Goal: Task Accomplishment & Management: Complete application form

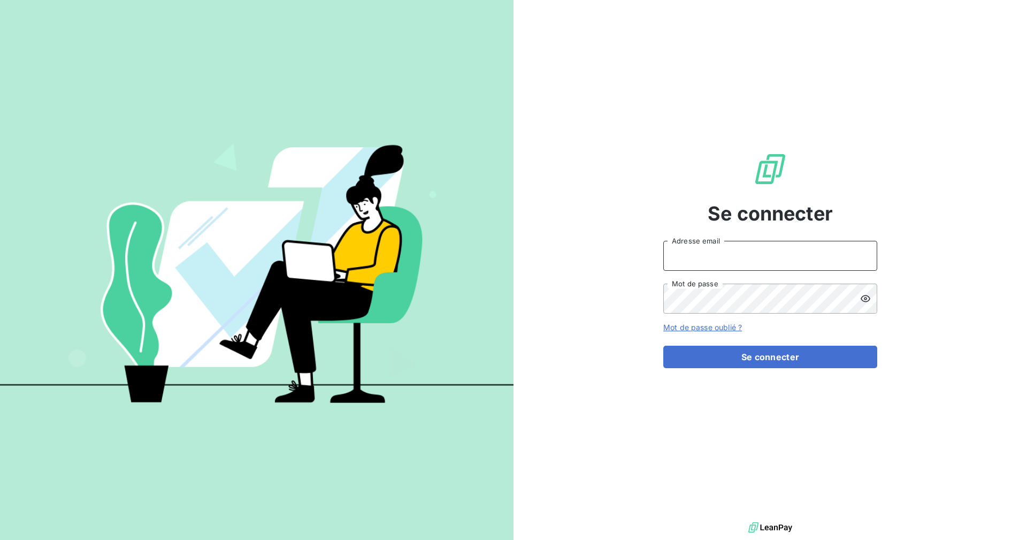
click at [726, 257] on input "Adresse email" at bounding box center [771, 256] width 214 height 30
type input "[PERSON_NAME][EMAIL_ADDRESS][DOMAIN_NAME]"
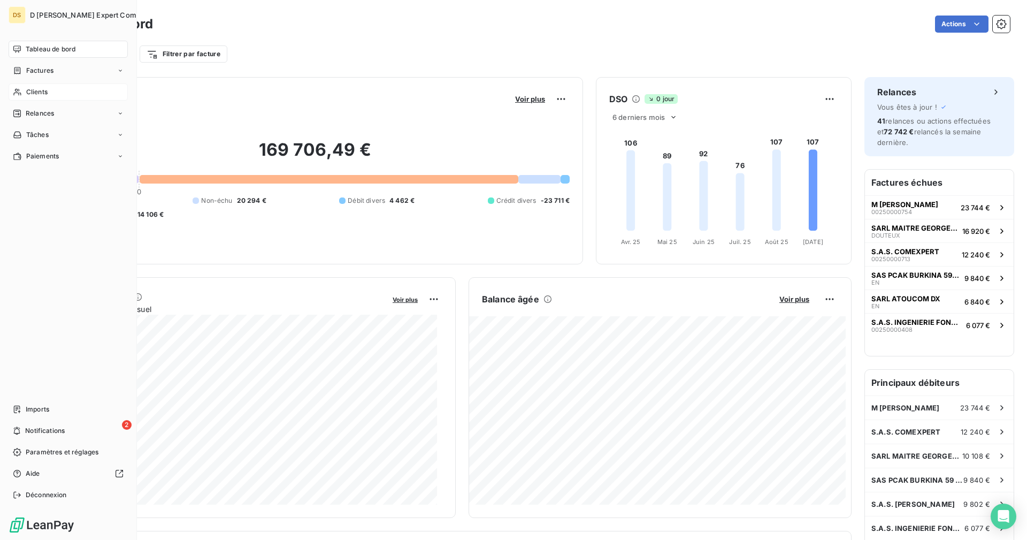
click at [30, 94] on span "Clients" at bounding box center [36, 92] width 21 height 10
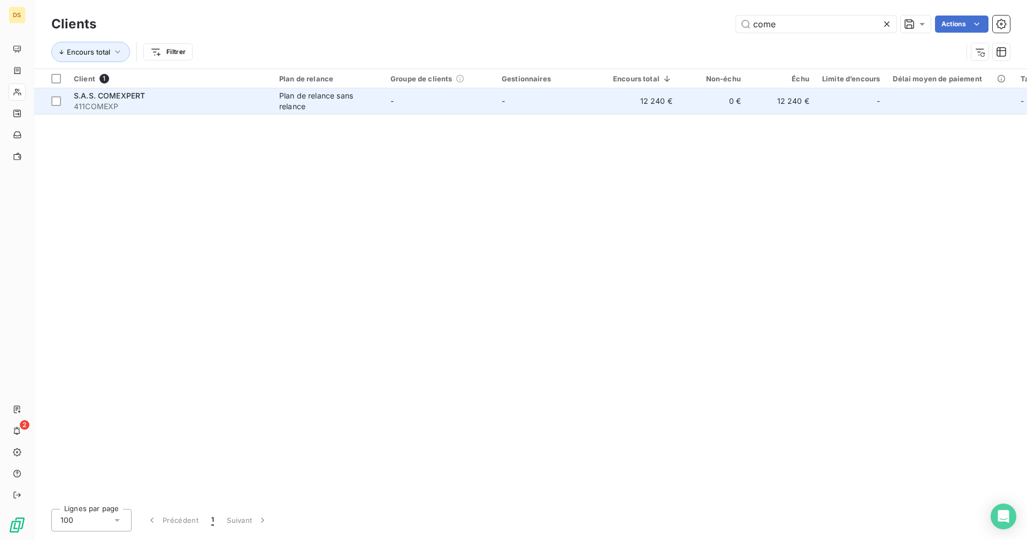
type input "come"
click at [231, 101] on span "411COMEXP" at bounding box center [170, 106] width 193 height 11
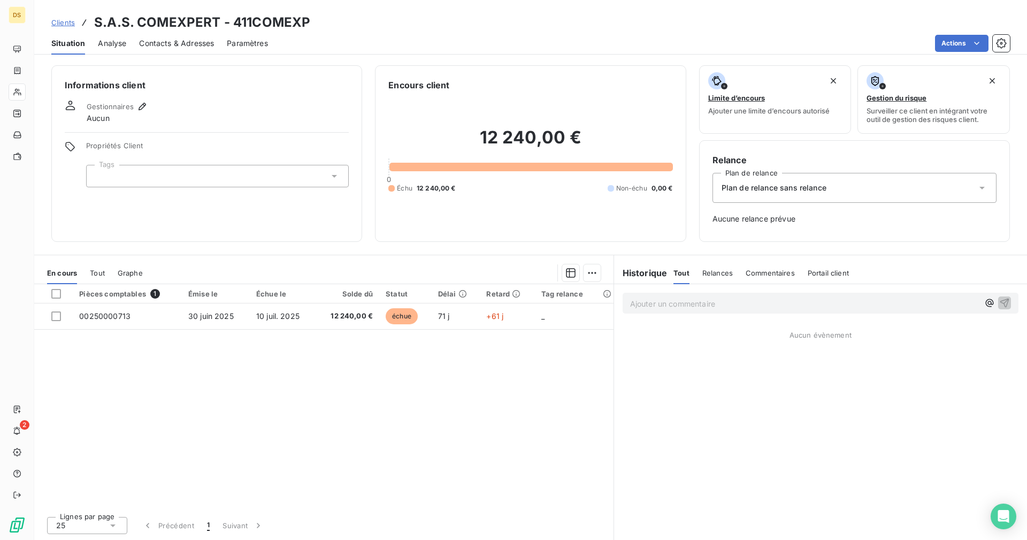
click at [175, 47] on span "Contacts & Adresses" at bounding box center [176, 43] width 75 height 11
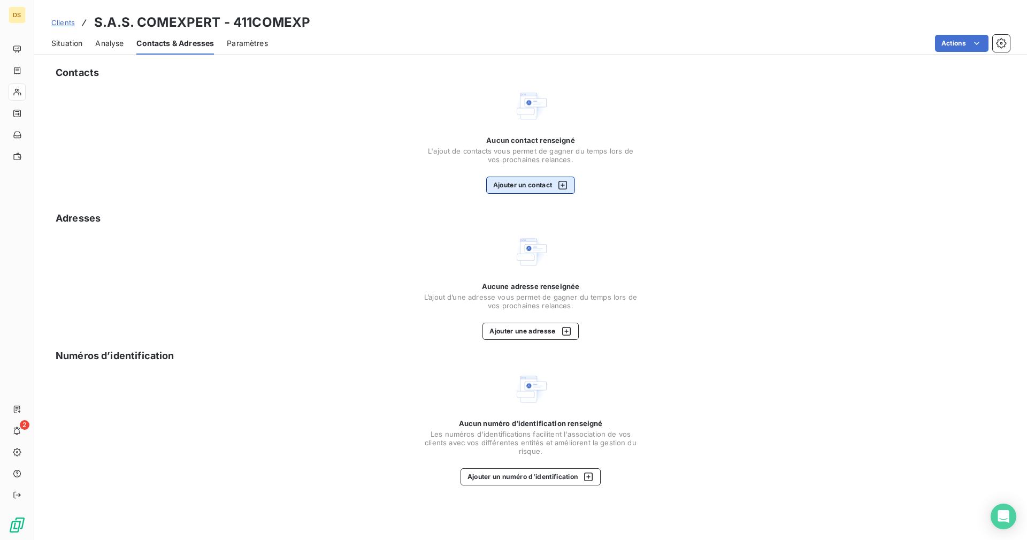
click at [514, 186] on button "Ajouter un contact" at bounding box center [530, 185] width 89 height 17
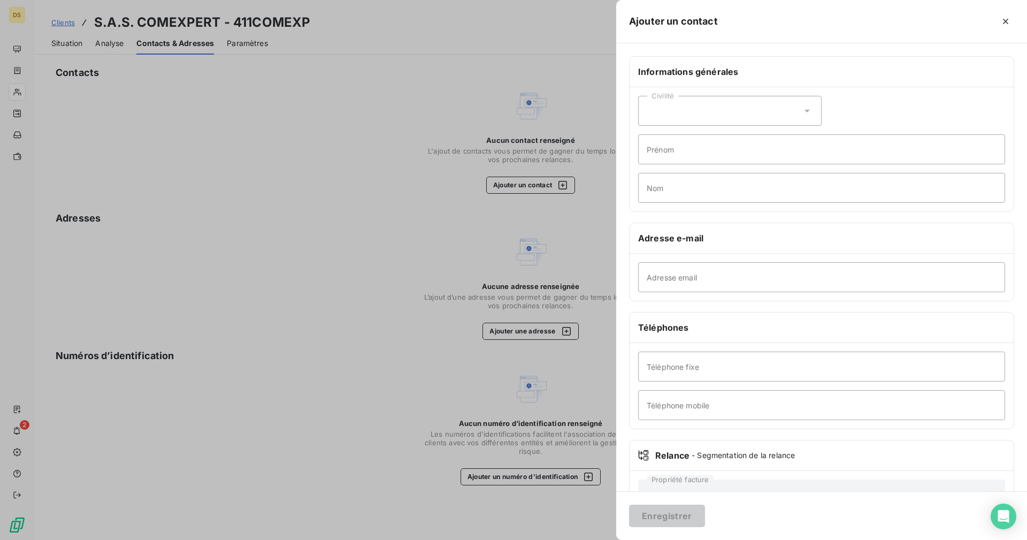
click at [685, 111] on div "Civilité" at bounding box center [730, 111] width 184 height 30
click at [680, 157] on span "Monsieur" at bounding box center [676, 157] width 32 height 10
click at [672, 155] on input "Prénom" at bounding box center [821, 149] width 367 height 30
type input "Thierry"
type input "TABARDEL"
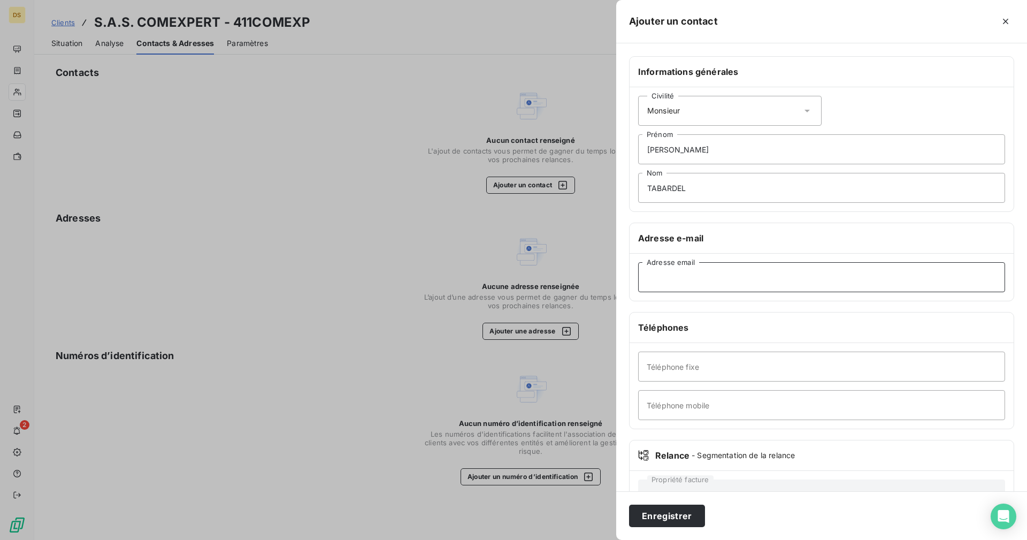
click at [661, 276] on input "Adresse email" at bounding box center [821, 277] width 367 height 30
paste input "mailto:ttabardel@talenz-comexpert.fr"
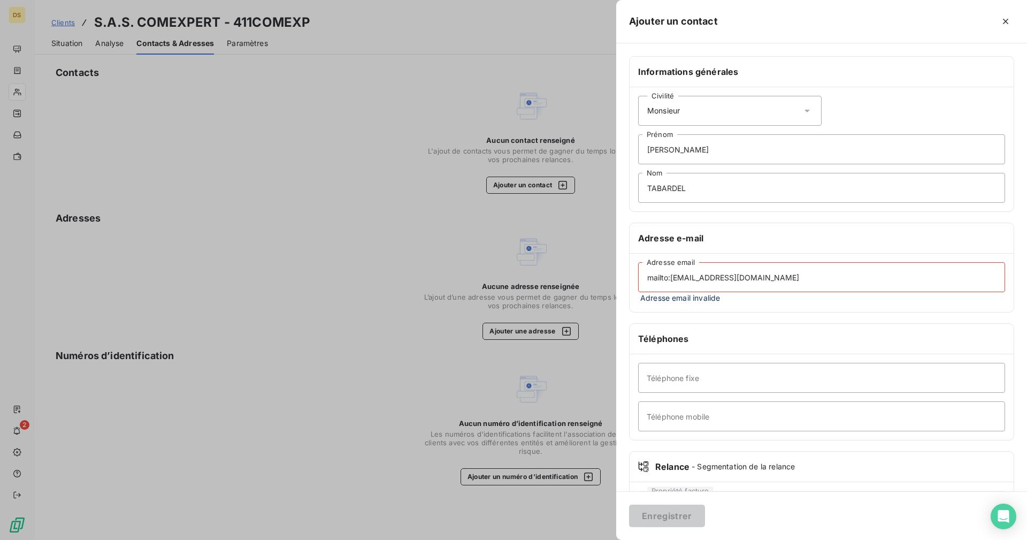
drag, startPoint x: 669, startPoint y: 279, endPoint x: 621, endPoint y: 284, distance: 48.4
click at [638, 284] on input "mailto:ttabardel@talenz-comexpert.fr" at bounding box center [821, 277] width 367 height 30
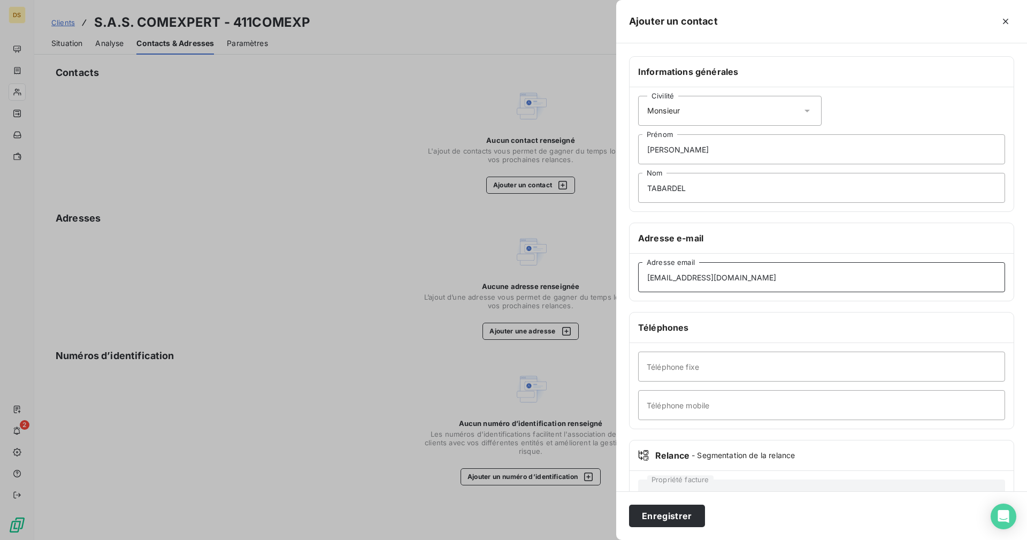
type input "ttabardel@talenz-comexpert.fr"
click at [688, 513] on button "Enregistrer" at bounding box center [667, 516] width 76 height 22
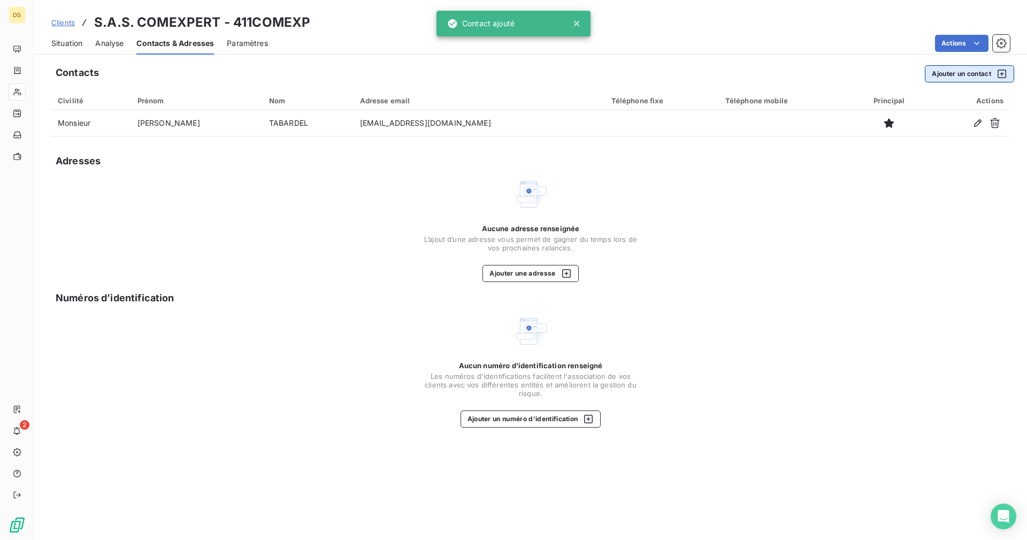
click at [971, 77] on button "Ajouter un contact" at bounding box center [969, 73] width 89 height 17
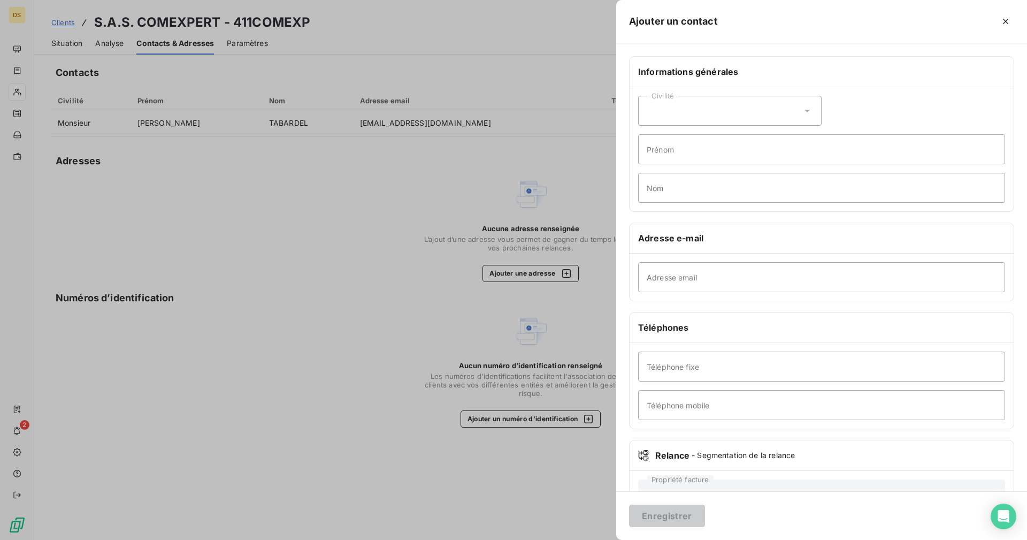
click at [700, 118] on div "Civilité" at bounding box center [730, 111] width 184 height 30
click at [670, 153] on span "Monsieur" at bounding box center [676, 157] width 32 height 10
click at [672, 149] on input "Prénom" at bounding box center [821, 149] width 367 height 30
type input "CREPIN"
click at [731, 273] on input "Adresse email" at bounding box center [821, 277] width 367 height 30
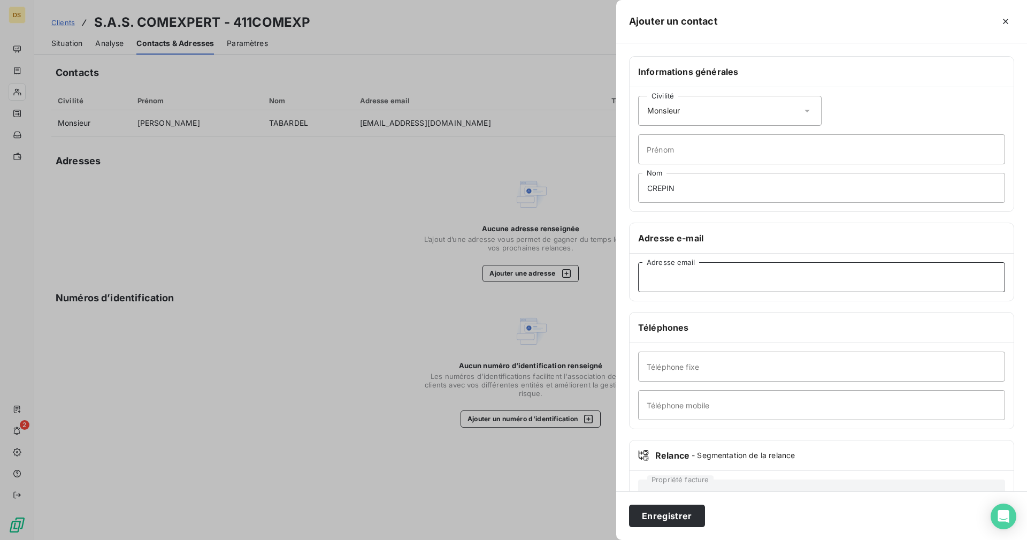
click at [682, 276] on input "Adresse email" at bounding box center [821, 277] width 367 height 30
paste input "mailto:acrepin@talenz-comexpert.fr"
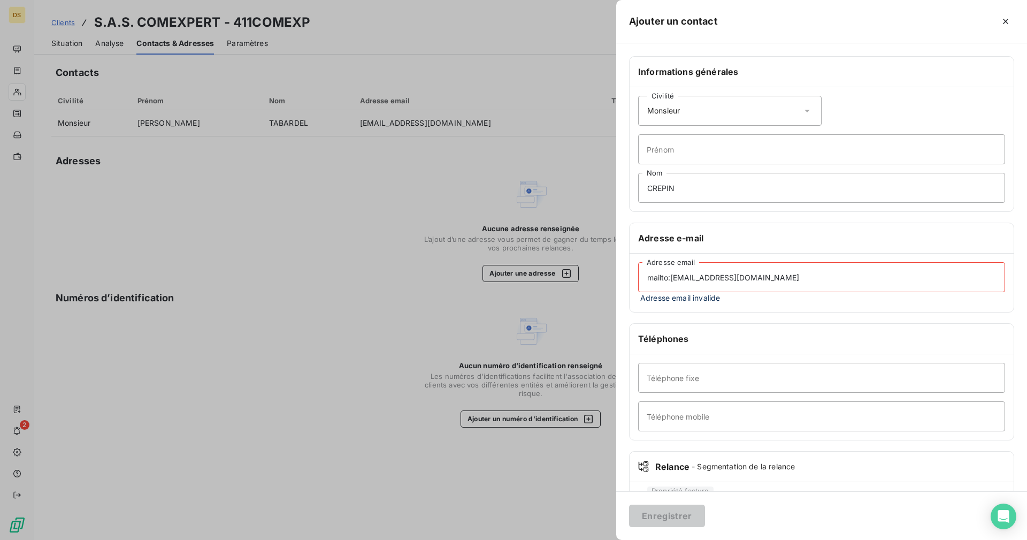
drag, startPoint x: 670, startPoint y: 278, endPoint x: 604, endPoint y: 282, distance: 67.0
click at [638, 282] on input "mailto:acrepin@talenz-comexpert.fr" at bounding box center [821, 277] width 367 height 30
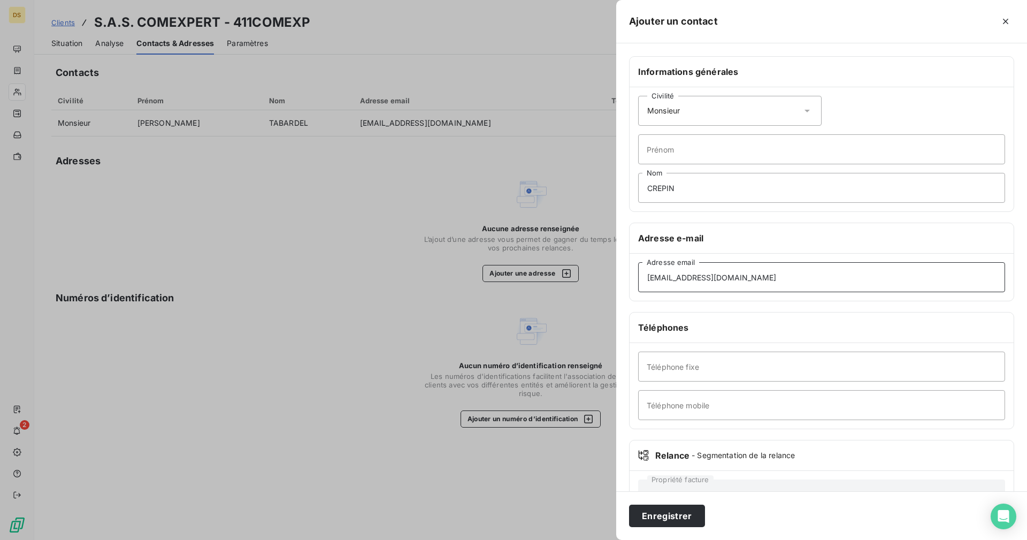
type input "[EMAIL_ADDRESS][DOMAIN_NAME]"
click at [668, 519] on button "Enregistrer" at bounding box center [667, 516] width 76 height 22
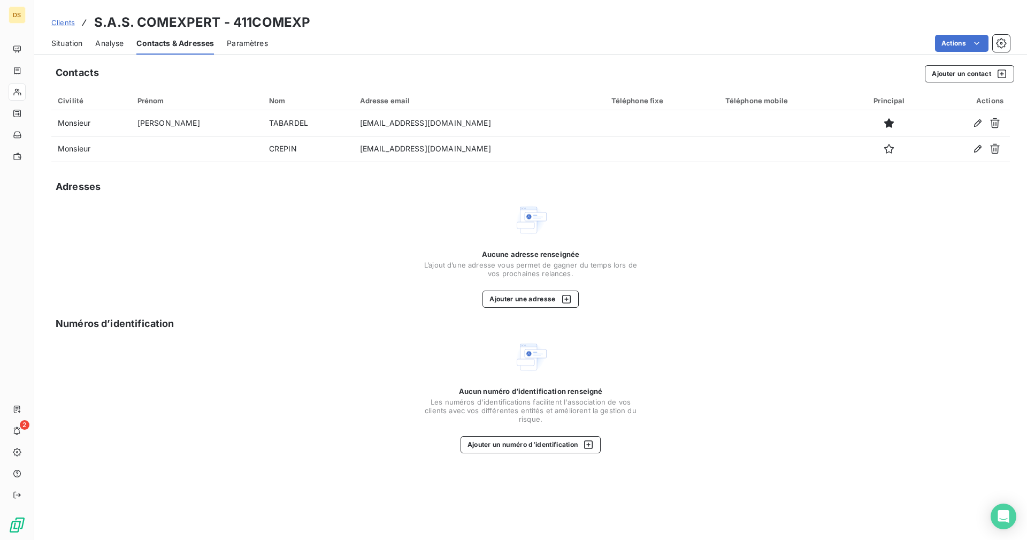
click at [67, 23] on span "Clients" at bounding box center [63, 22] width 24 height 9
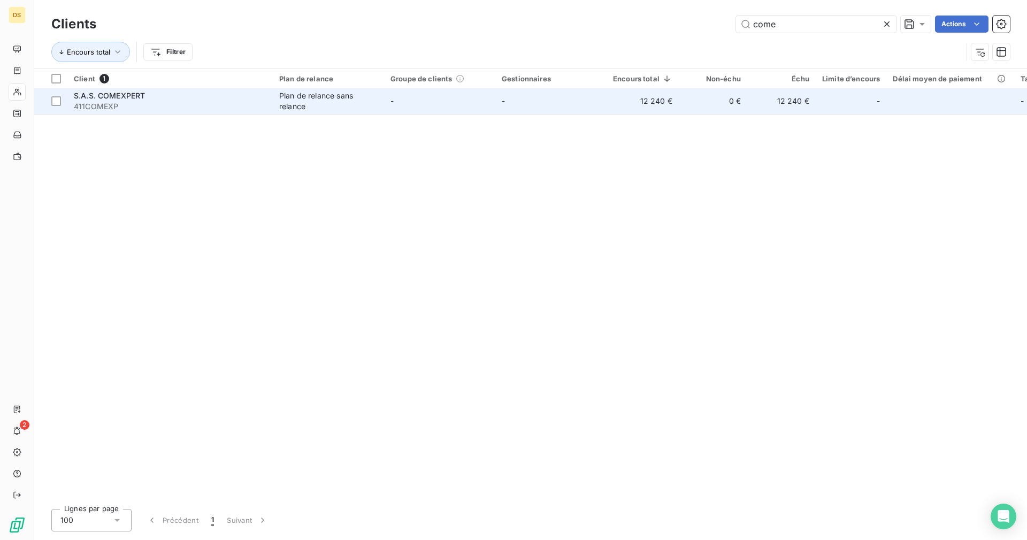
click at [316, 102] on div "Plan de relance sans relance" at bounding box center [328, 100] width 98 height 21
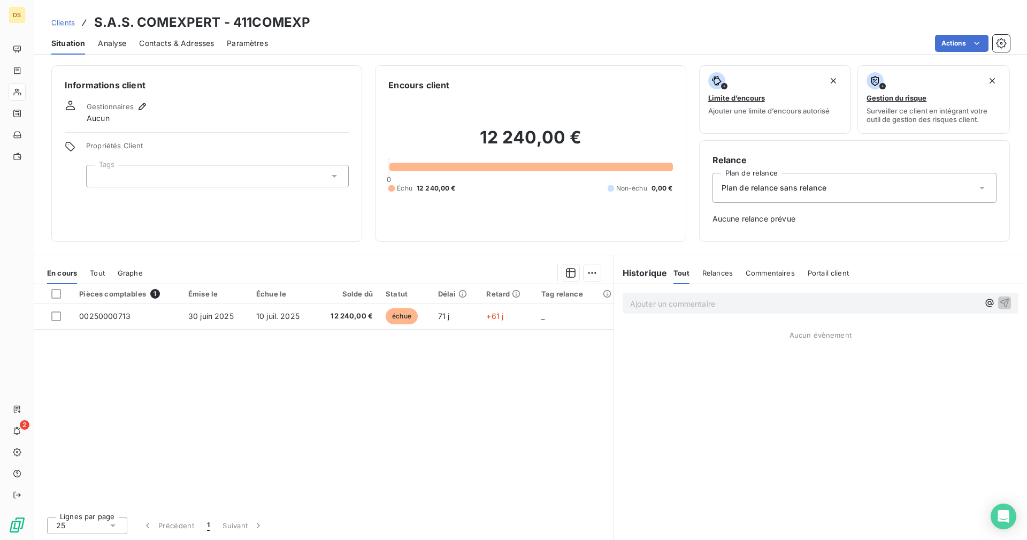
click at [715, 269] on span "Relances" at bounding box center [718, 273] width 31 height 9
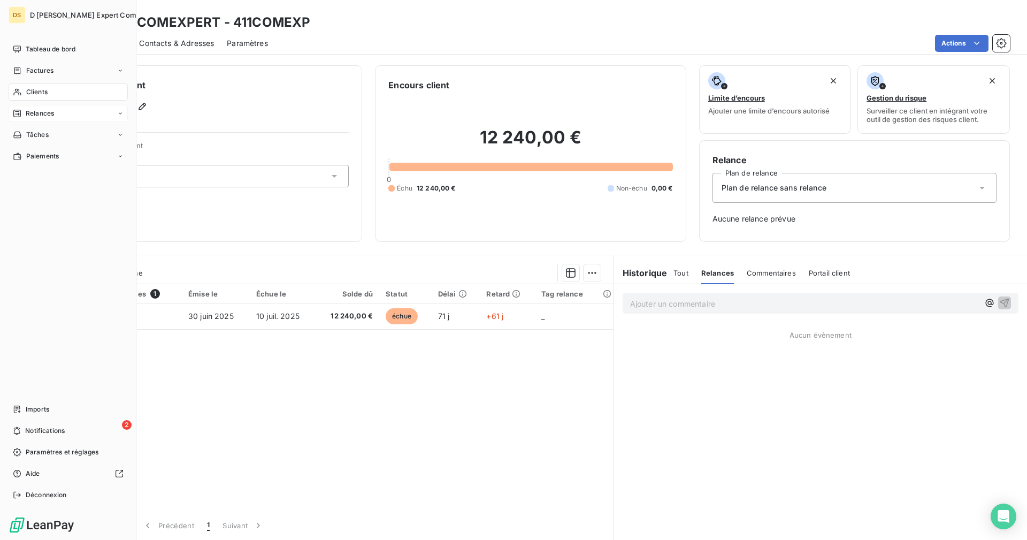
click at [43, 115] on span "Relances" at bounding box center [40, 114] width 28 height 10
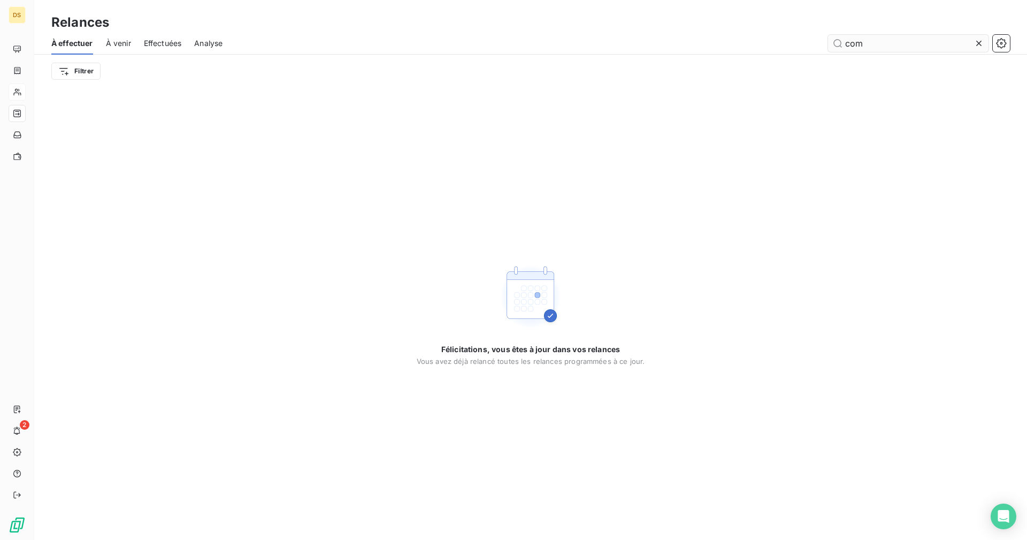
type input "com"
click at [994, 47] on button "button" at bounding box center [1001, 43] width 17 height 17
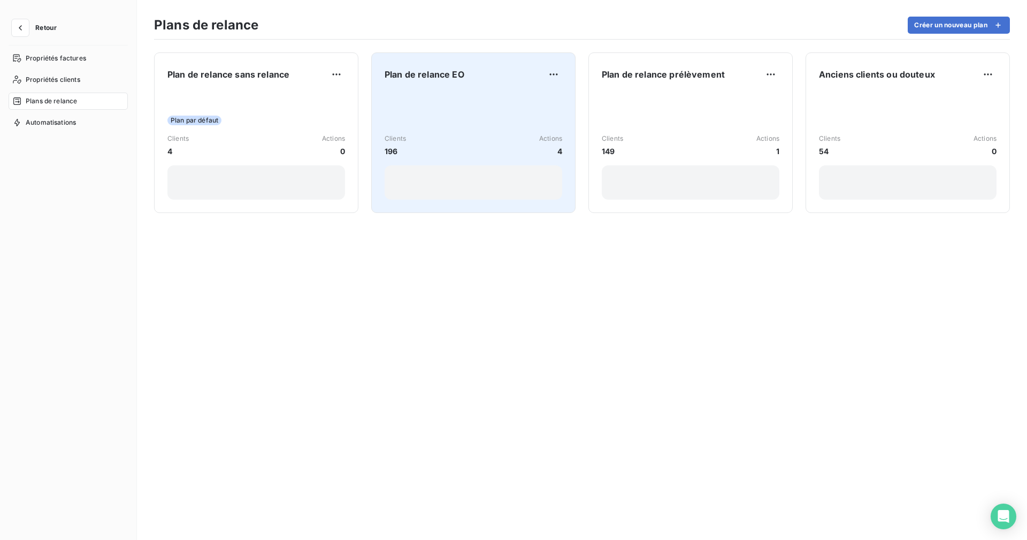
click at [468, 126] on div "Clients 196 Actions 4" at bounding box center [474, 146] width 178 height 108
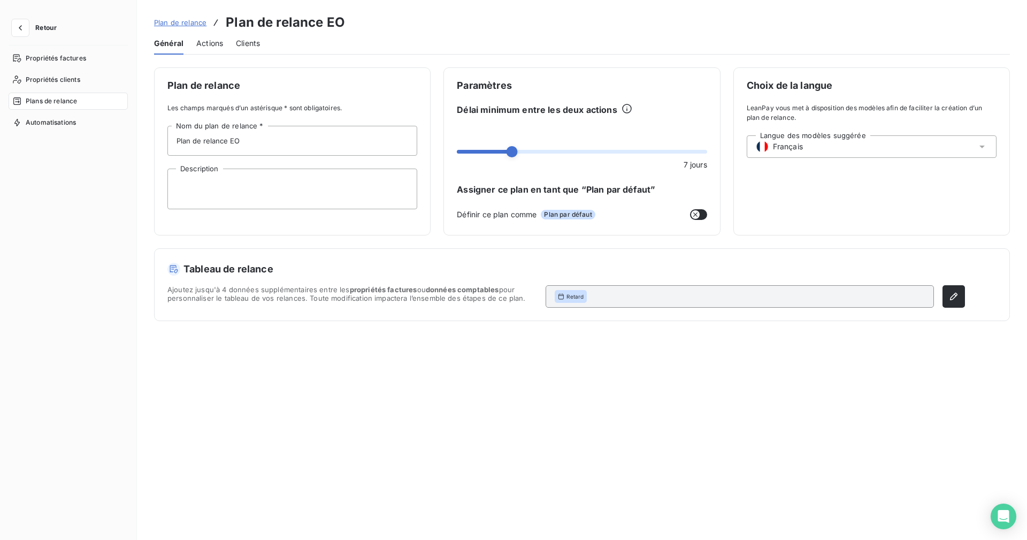
click at [206, 43] on span "Actions" at bounding box center [209, 43] width 27 height 11
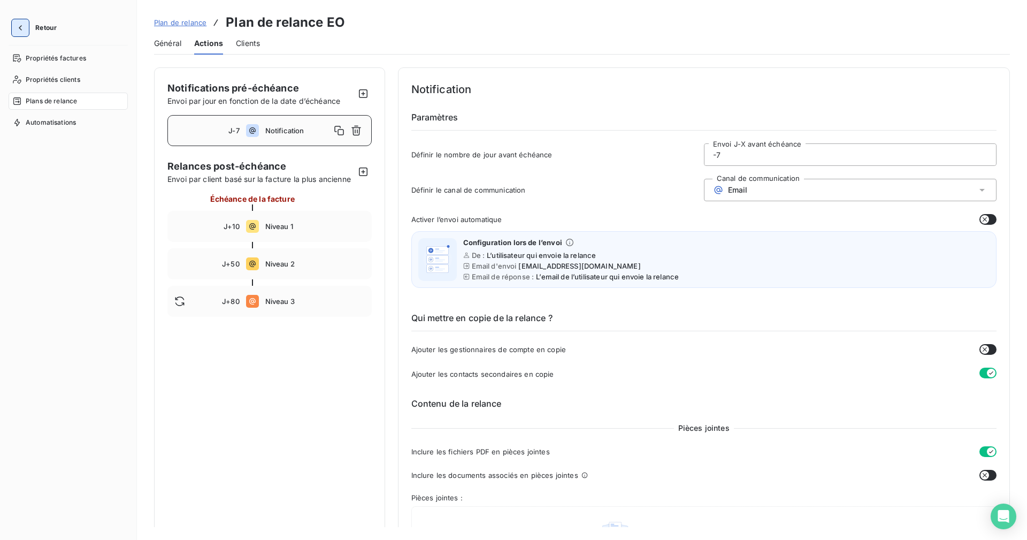
click at [18, 27] on icon "button" at bounding box center [20, 27] width 11 height 11
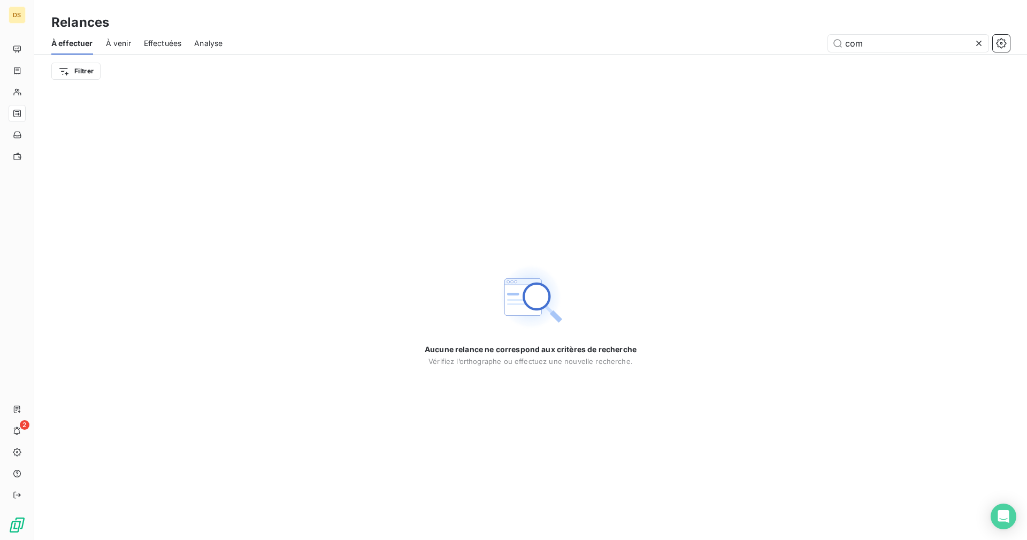
click at [118, 41] on span "À venir" at bounding box center [118, 43] width 25 height 11
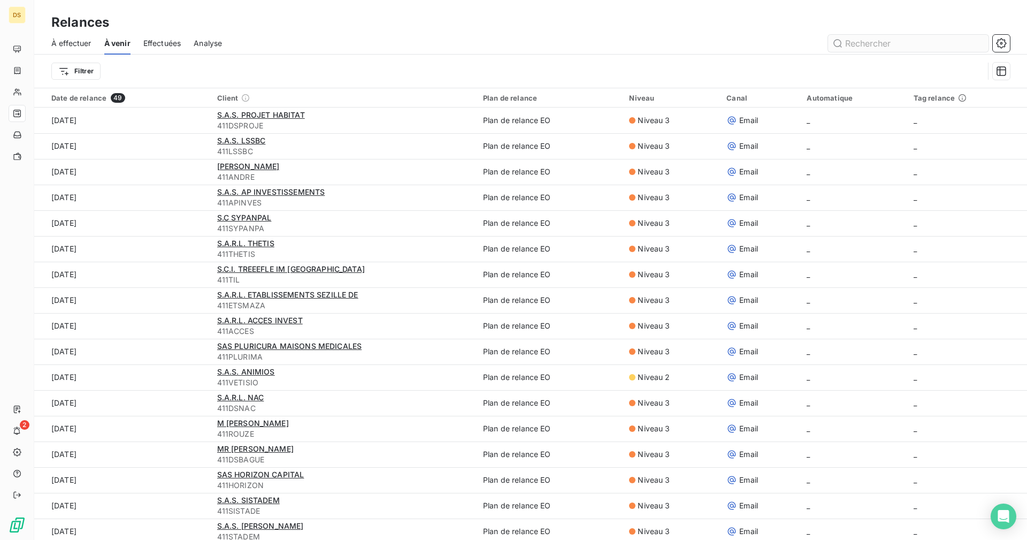
click at [864, 46] on input "text" at bounding box center [908, 43] width 161 height 17
type input "com"
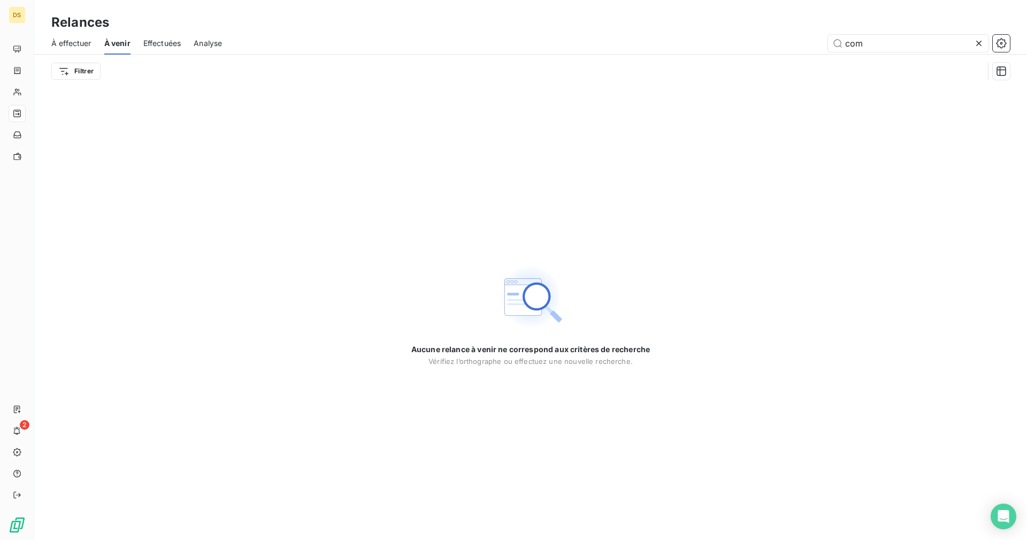
click at [164, 44] on span "Effectuées" at bounding box center [162, 43] width 38 height 11
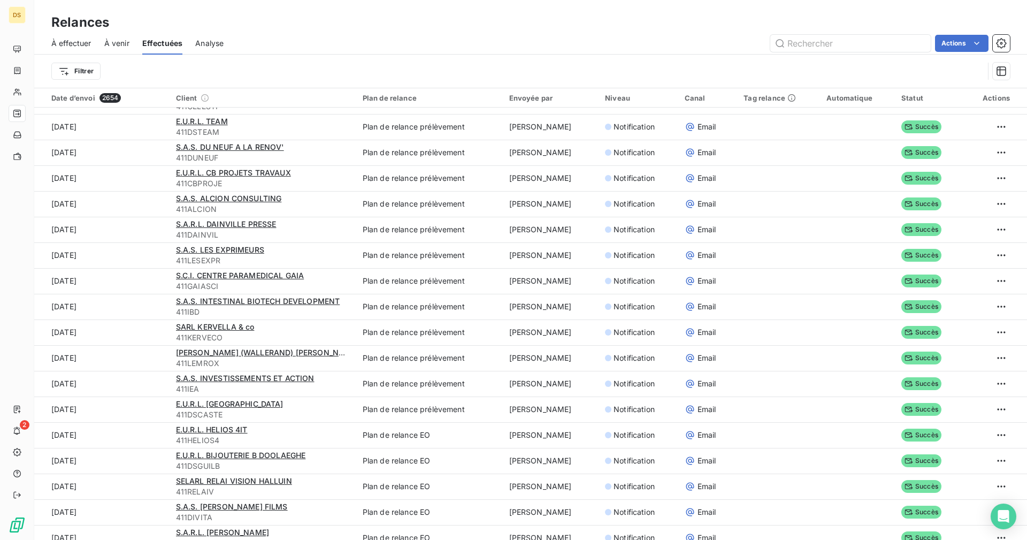
scroll to position [382, 0]
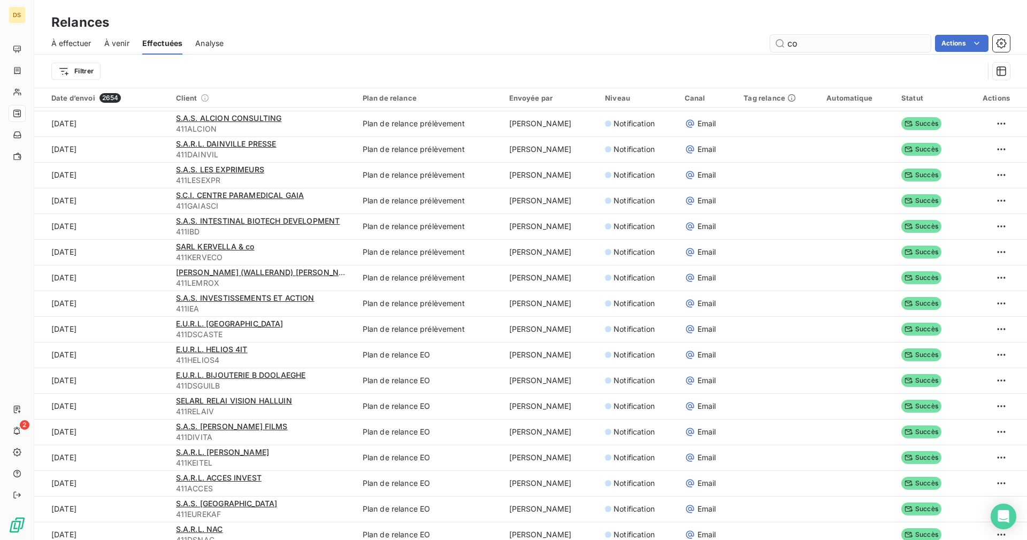
type input "com"
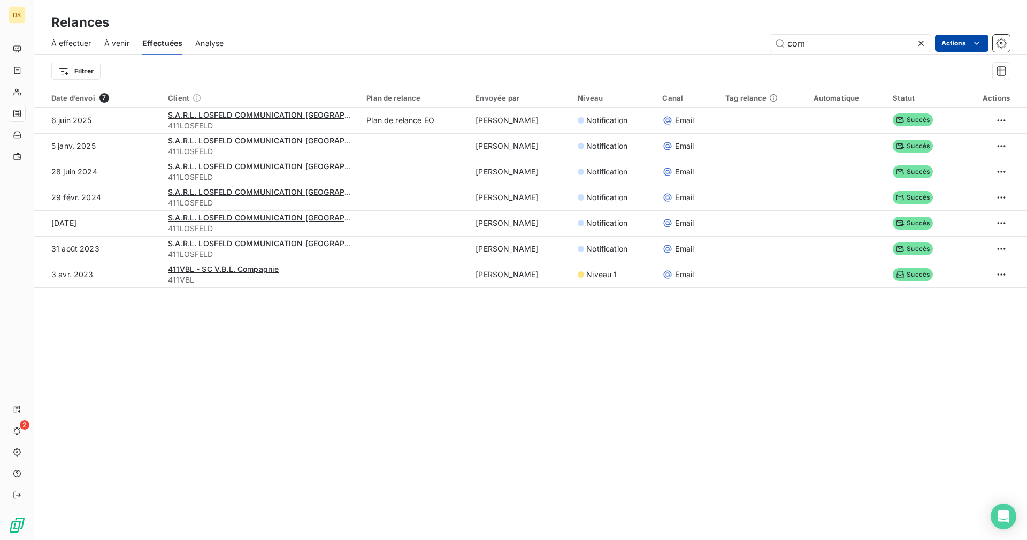
scroll to position [0, 0]
click at [117, 47] on span "À venir" at bounding box center [116, 43] width 25 height 11
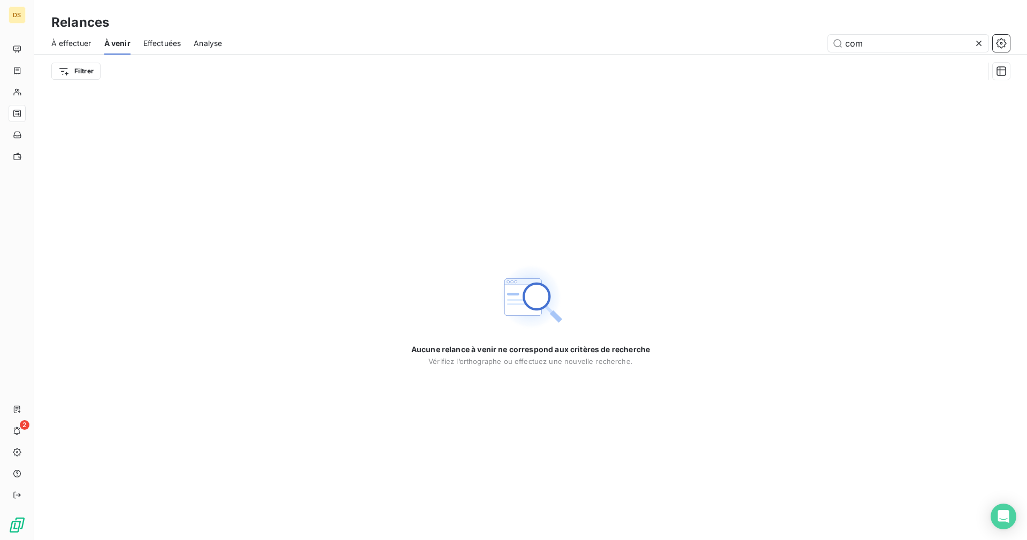
click at [63, 45] on span "À effectuer" at bounding box center [71, 43] width 40 height 11
click at [70, 65] on html "DS 2 Relances À effectuer À venir Effectuées Analyse com Filtrer Aucune relance…" at bounding box center [513, 270] width 1027 height 540
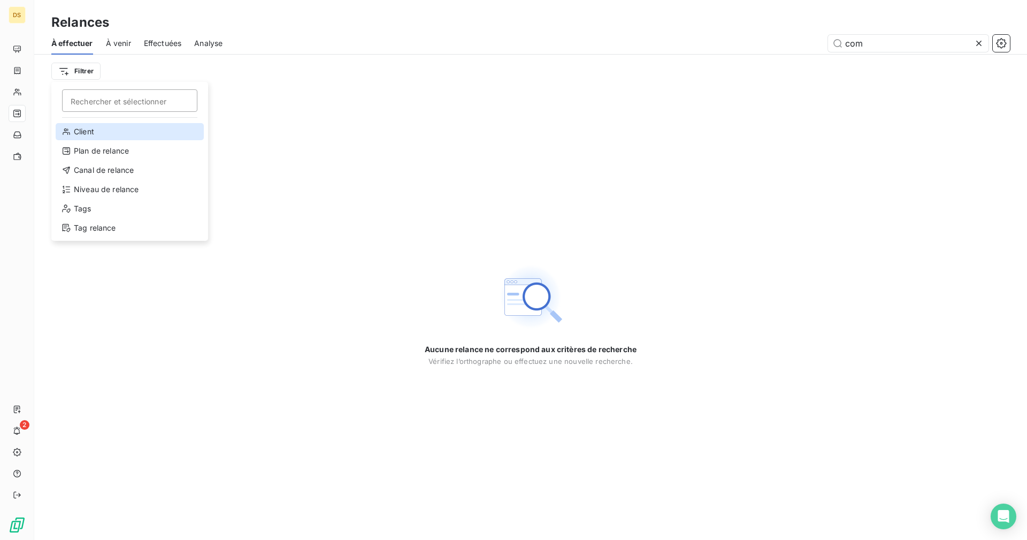
click at [83, 131] on div "Client" at bounding box center [130, 131] width 148 height 17
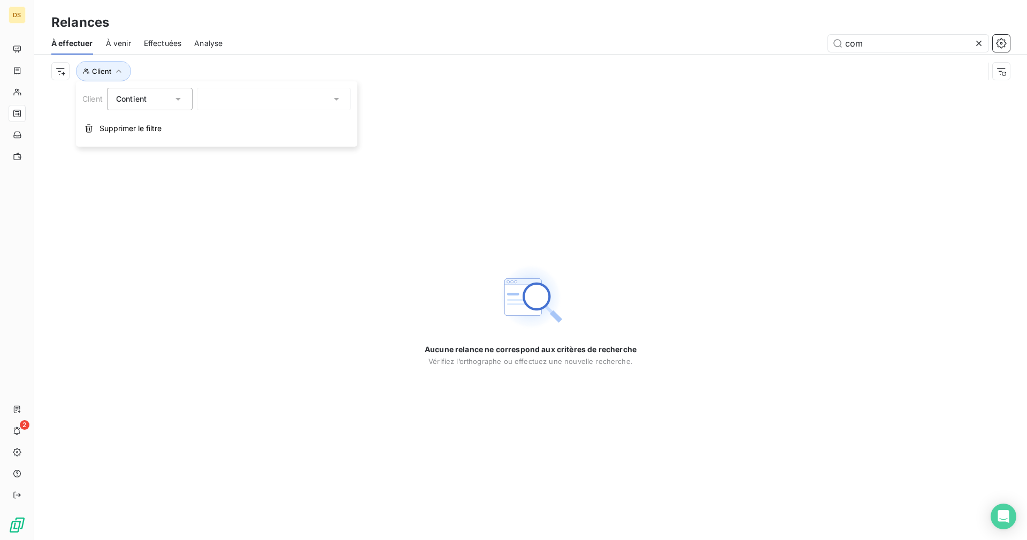
click at [242, 102] on div at bounding box center [274, 99] width 154 height 22
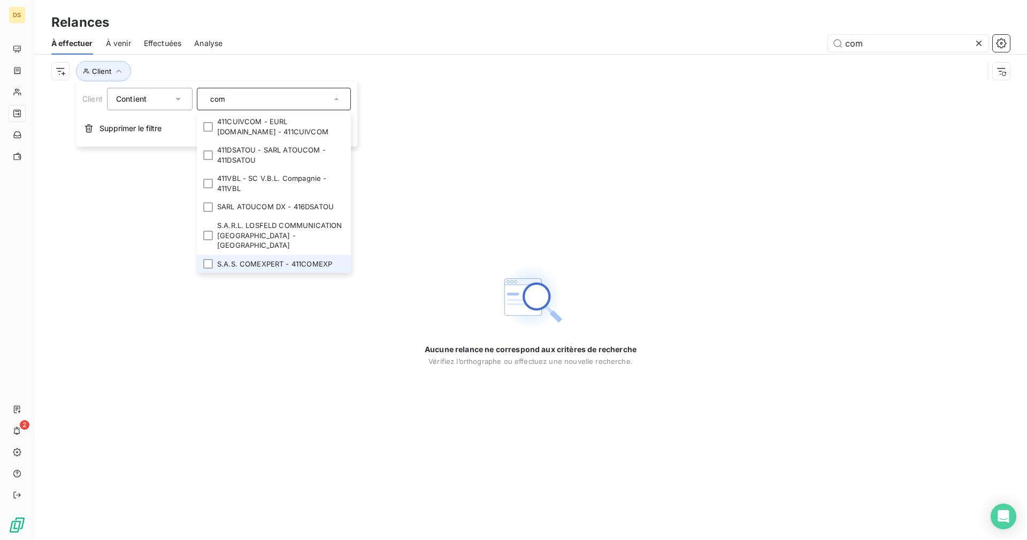
type input "com"
click at [270, 257] on li "S.A.S. COMEXPERT - 411COMEXP" at bounding box center [274, 264] width 154 height 19
click at [493, 195] on div "Aucune relance ne correspond aux critères de recherche Vérifiez l’orthographe o…" at bounding box center [530, 314] width 993 height 452
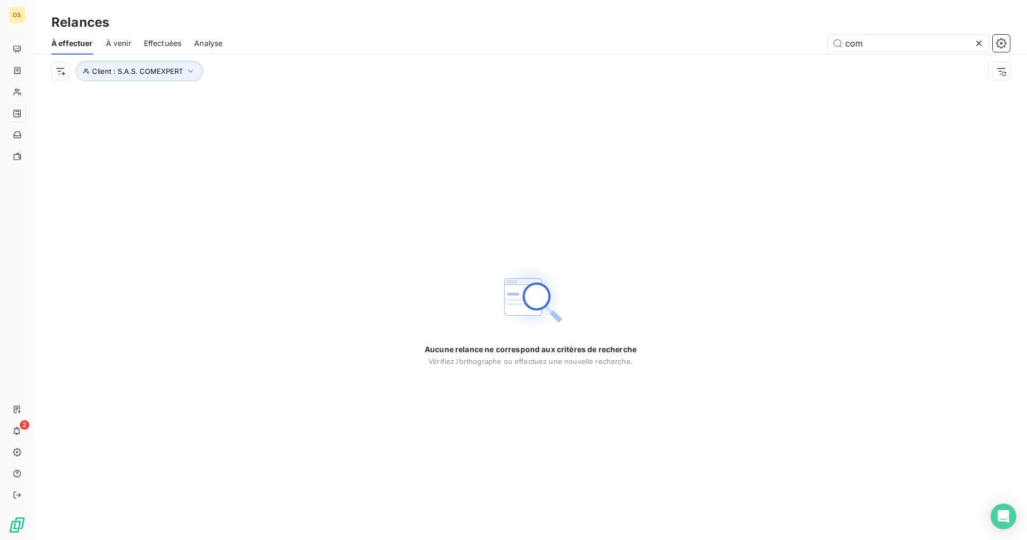
click at [204, 42] on span "Analyse" at bounding box center [208, 43] width 28 height 11
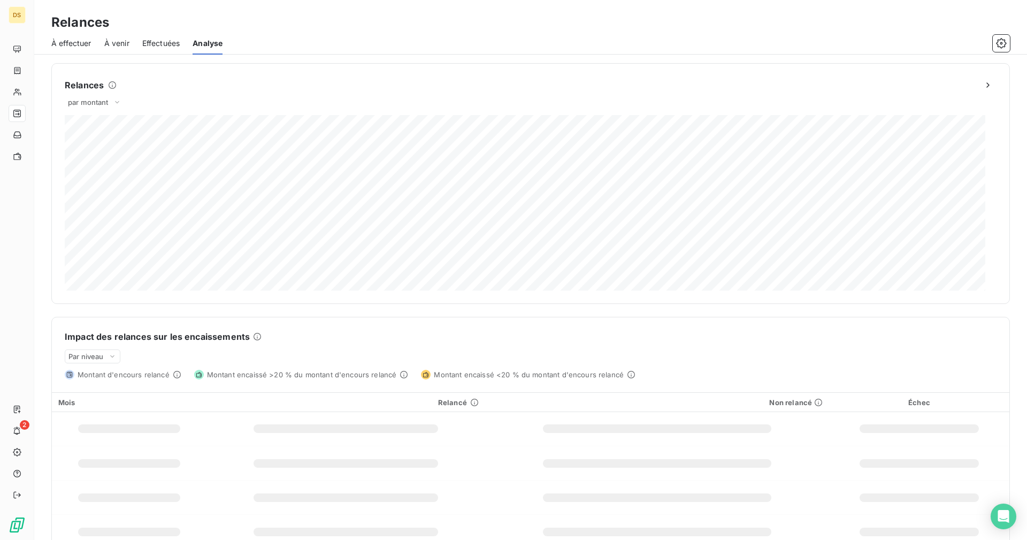
click at [177, 48] on span "Effectuées" at bounding box center [161, 43] width 38 height 11
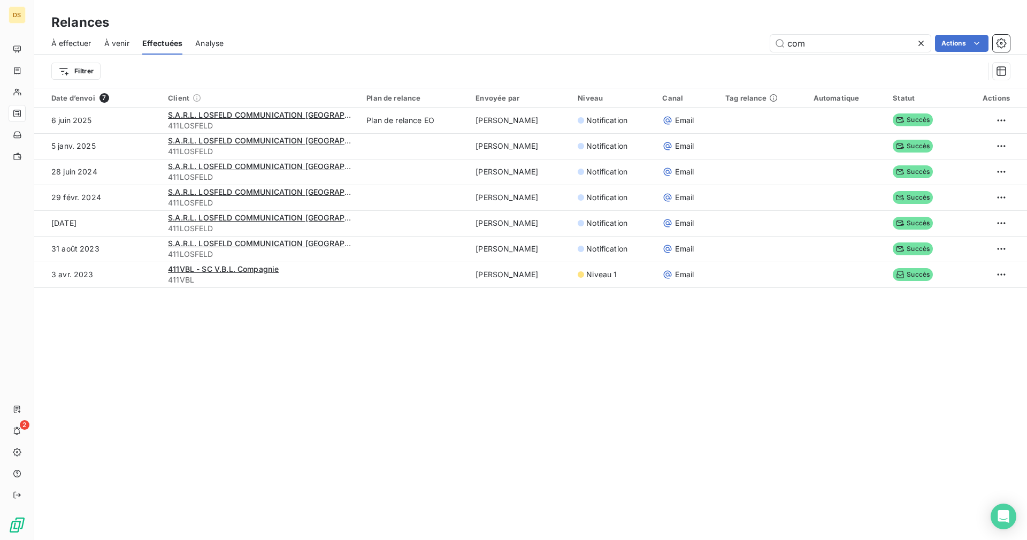
click at [122, 45] on span "À venir" at bounding box center [116, 43] width 25 height 11
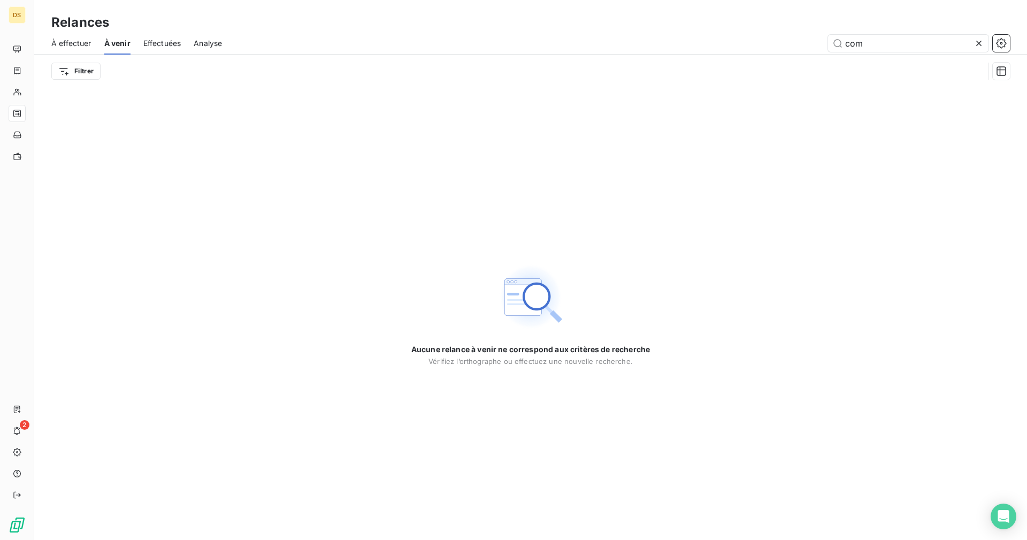
click at [77, 44] on span "À effectuer" at bounding box center [71, 43] width 40 height 11
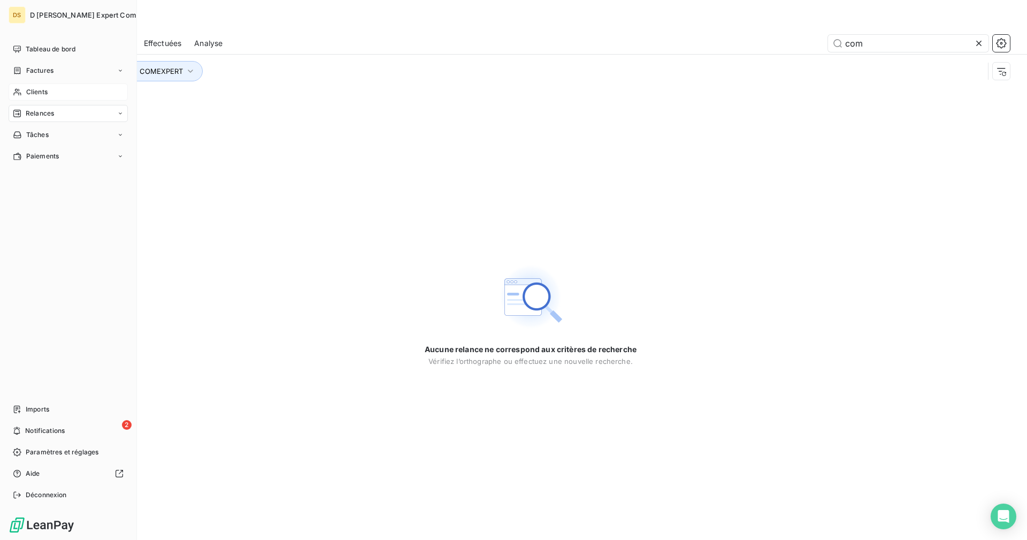
click at [19, 93] on icon at bounding box center [16, 92] width 7 height 7
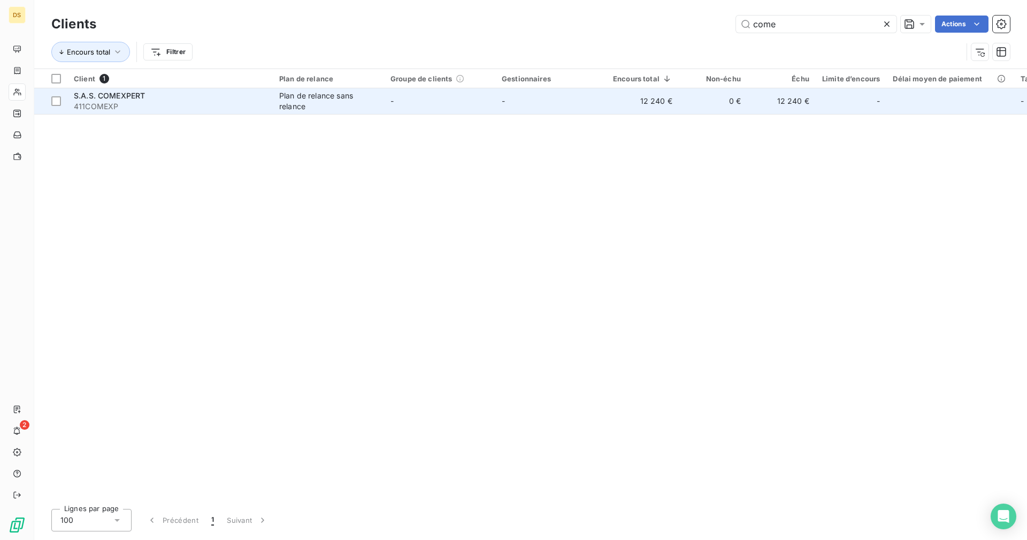
click at [302, 100] on div "Plan de relance sans relance" at bounding box center [328, 100] width 98 height 21
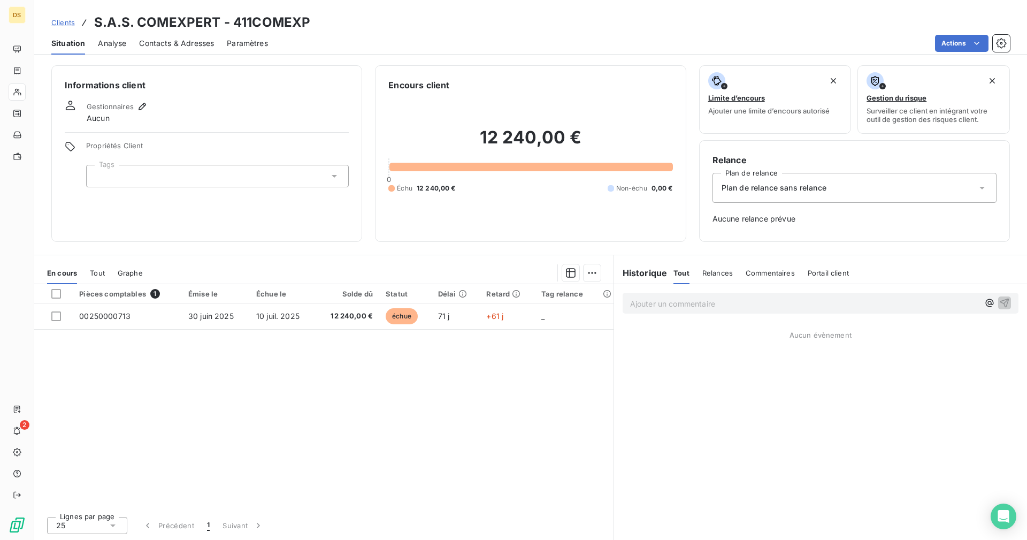
click at [132, 109] on span "Gestionnaires" at bounding box center [110, 106] width 47 height 9
click at [137, 106] on icon "button" at bounding box center [142, 106] width 11 height 11
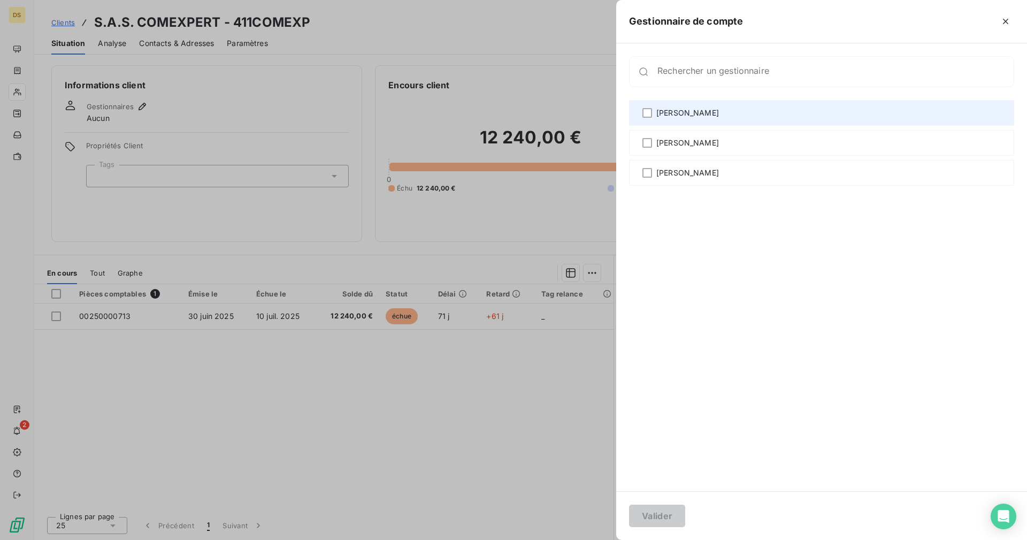
click at [639, 119] on div "christophe lemaire" at bounding box center [821, 113] width 385 height 26
click at [646, 116] on icon at bounding box center [647, 113] width 6 height 6
click at [646, 116] on div at bounding box center [648, 113] width 10 height 10
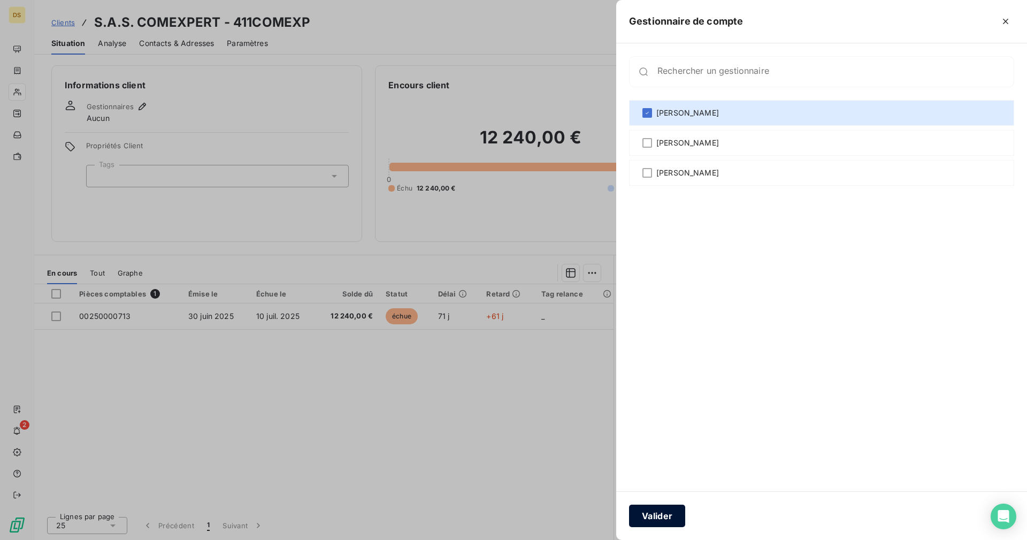
click at [651, 522] on button "Valider" at bounding box center [657, 516] width 56 height 22
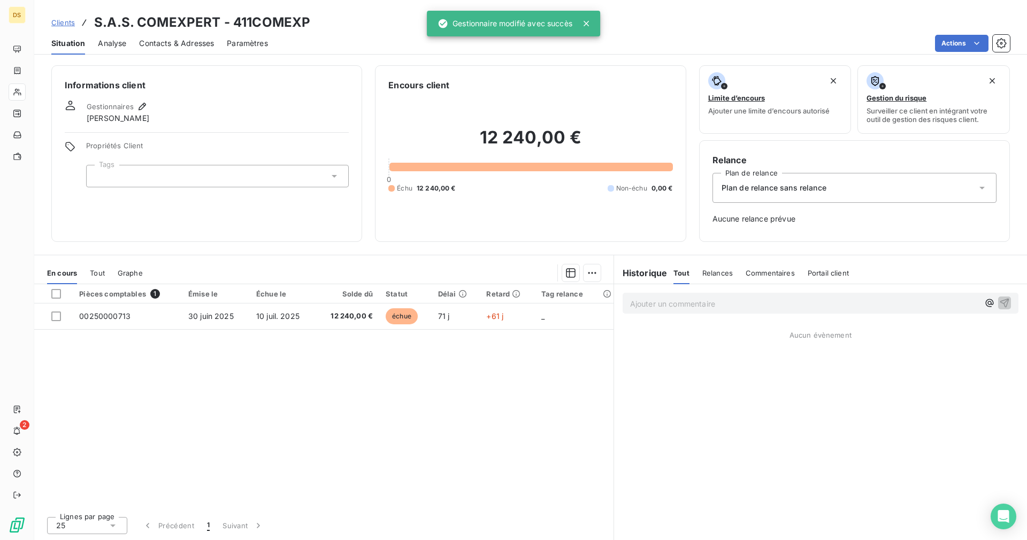
click at [262, 38] on span "Paramètres" at bounding box center [247, 43] width 41 height 11
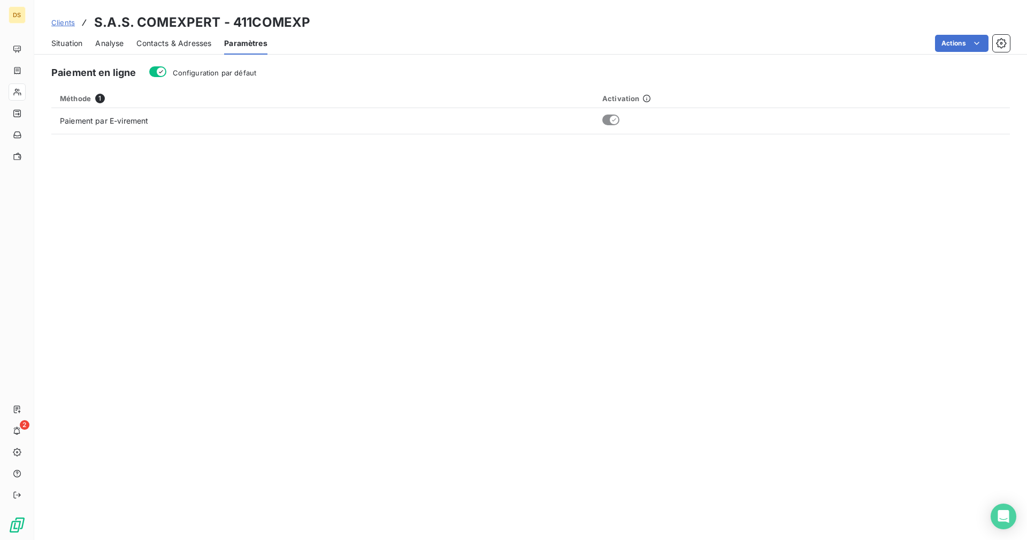
click at [75, 42] on span "Situation" at bounding box center [66, 43] width 31 height 11
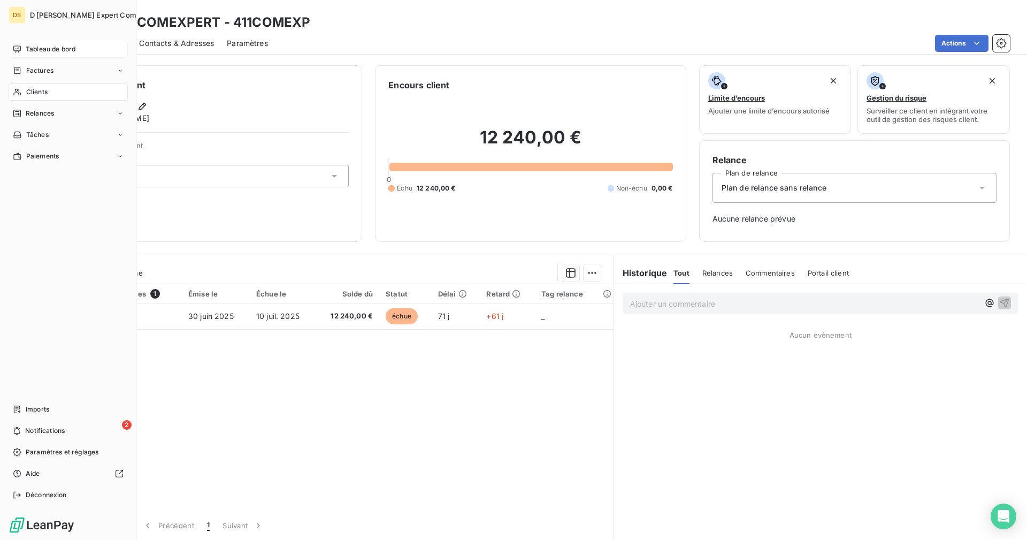
click at [75, 44] on div "Tableau de bord" at bounding box center [68, 49] width 119 height 17
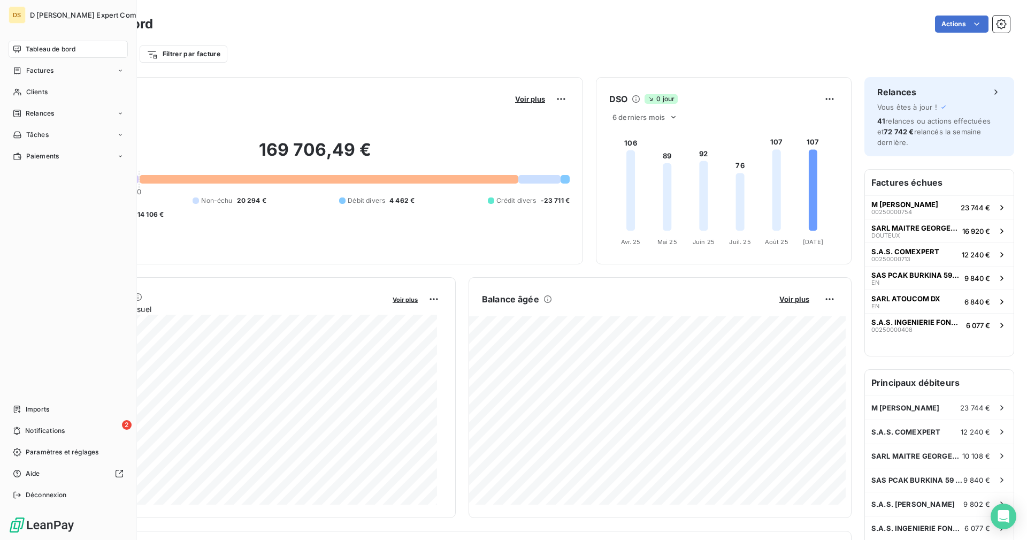
click at [76, 44] on div "Tableau de bord" at bounding box center [68, 49] width 119 height 17
click at [68, 44] on span "Tableau de bord" at bounding box center [51, 49] width 50 height 10
click at [19, 88] on icon at bounding box center [17, 92] width 9 height 9
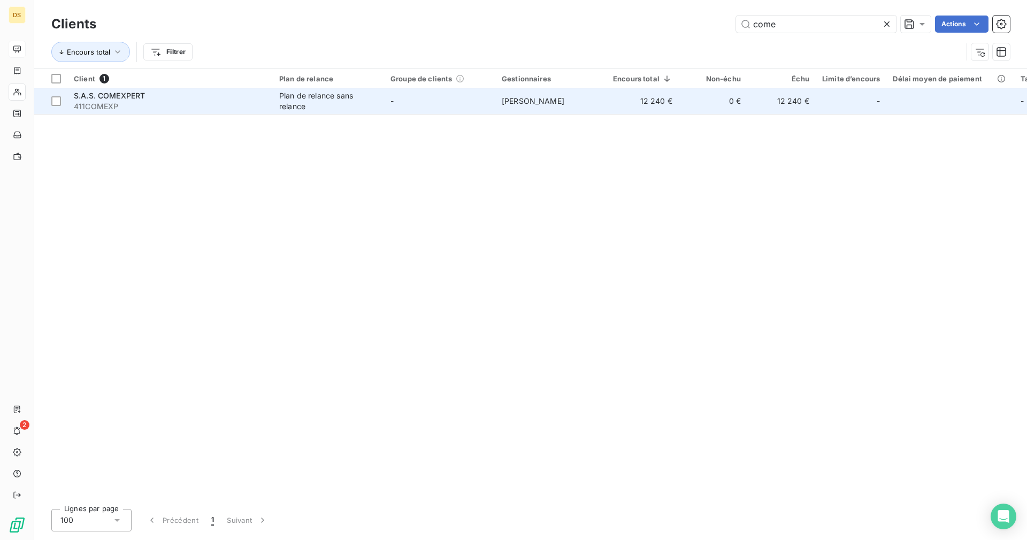
click at [309, 102] on div "Plan de relance sans relance" at bounding box center [328, 100] width 98 height 21
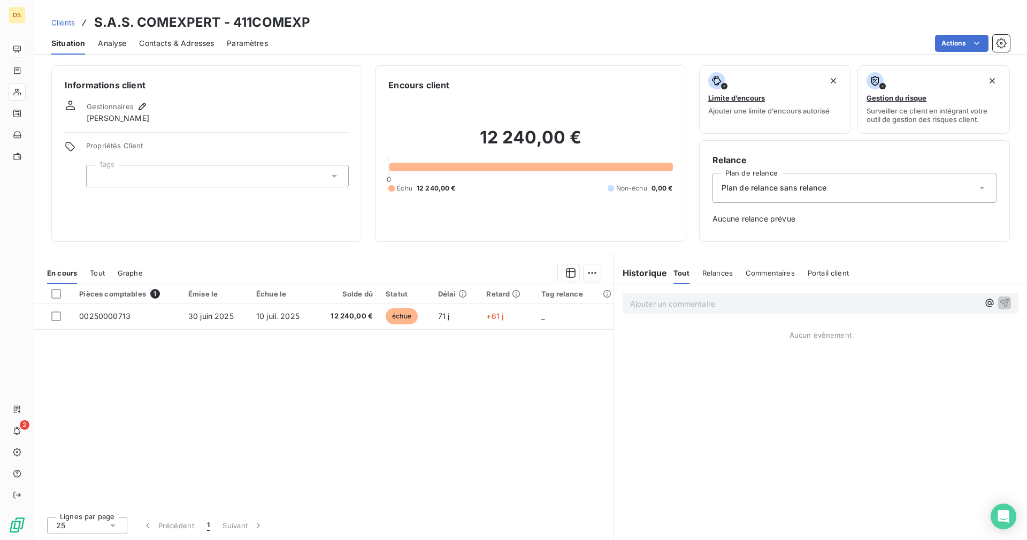
click at [255, 44] on span "Paramètres" at bounding box center [247, 43] width 41 height 11
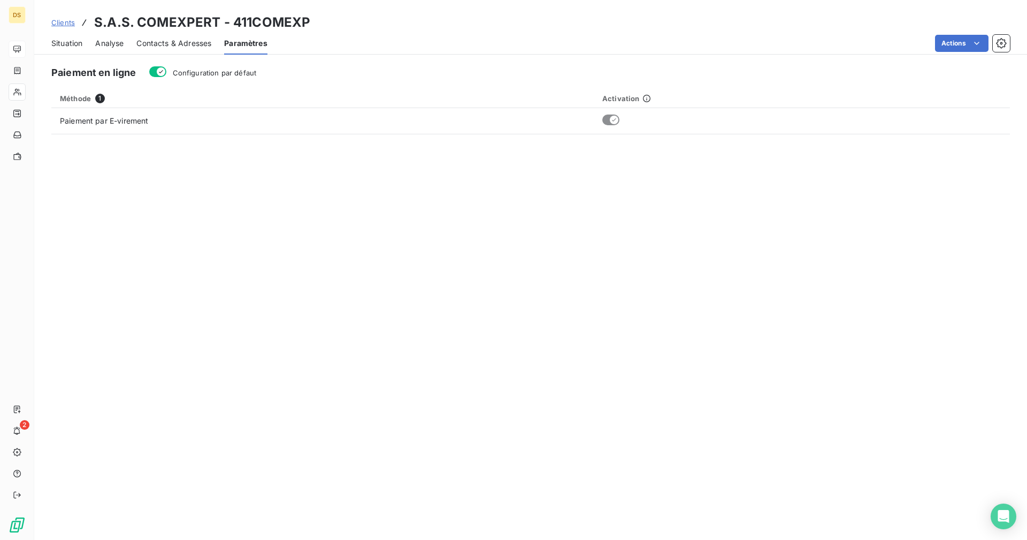
click at [113, 45] on span "Analyse" at bounding box center [109, 43] width 28 height 11
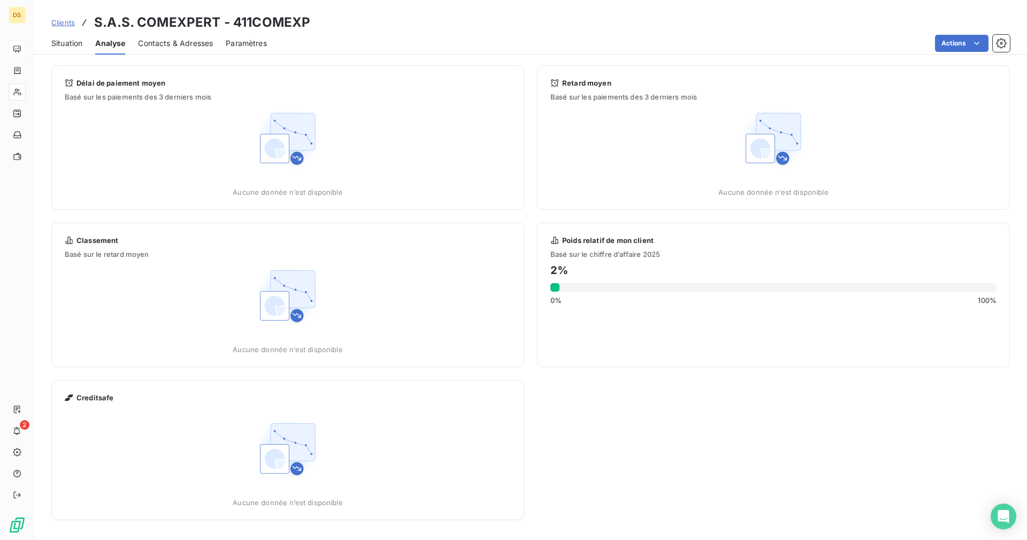
click at [74, 41] on span "Situation" at bounding box center [66, 43] width 31 height 11
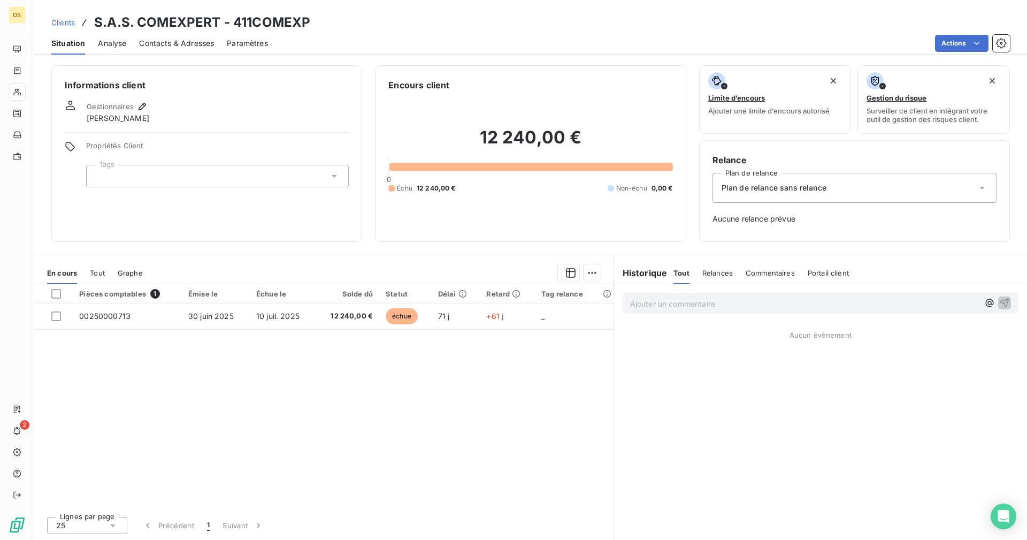
click at [260, 178] on div at bounding box center [217, 176] width 263 height 22
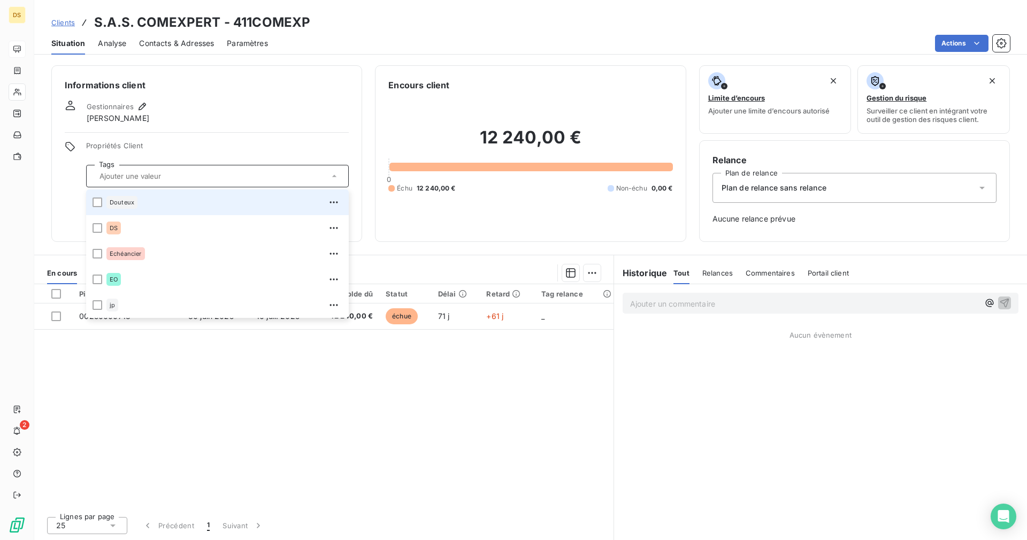
click at [261, 178] on input "text" at bounding box center [212, 176] width 234 height 10
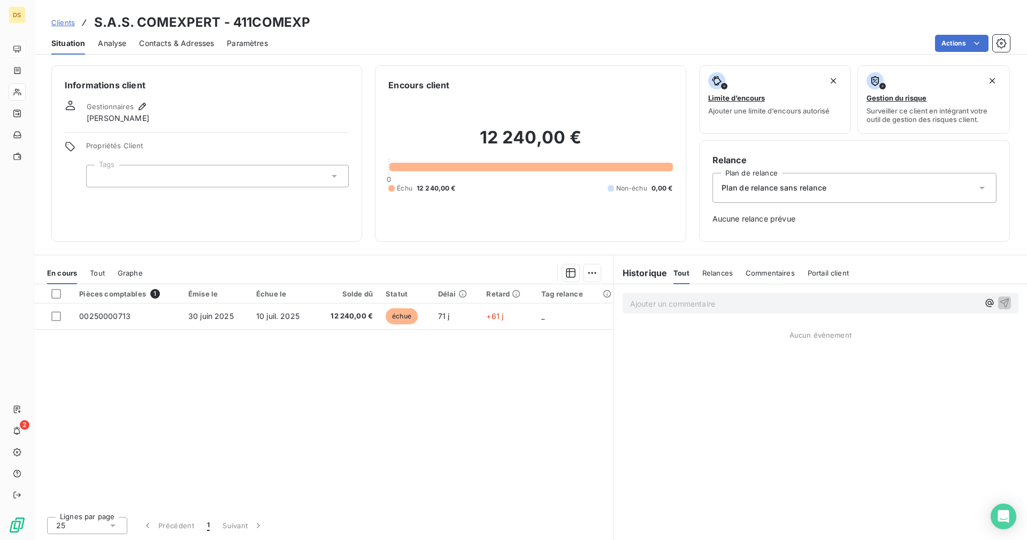
click at [778, 185] on span "Plan de relance sans relance" at bounding box center [774, 187] width 105 height 11
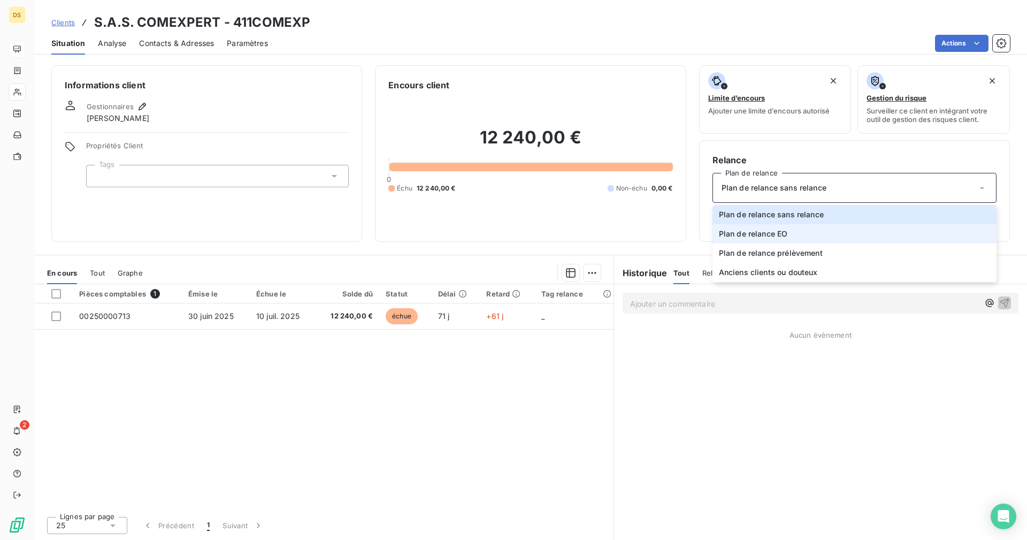
click at [762, 237] on span "Plan de relance EO" at bounding box center [753, 233] width 69 height 11
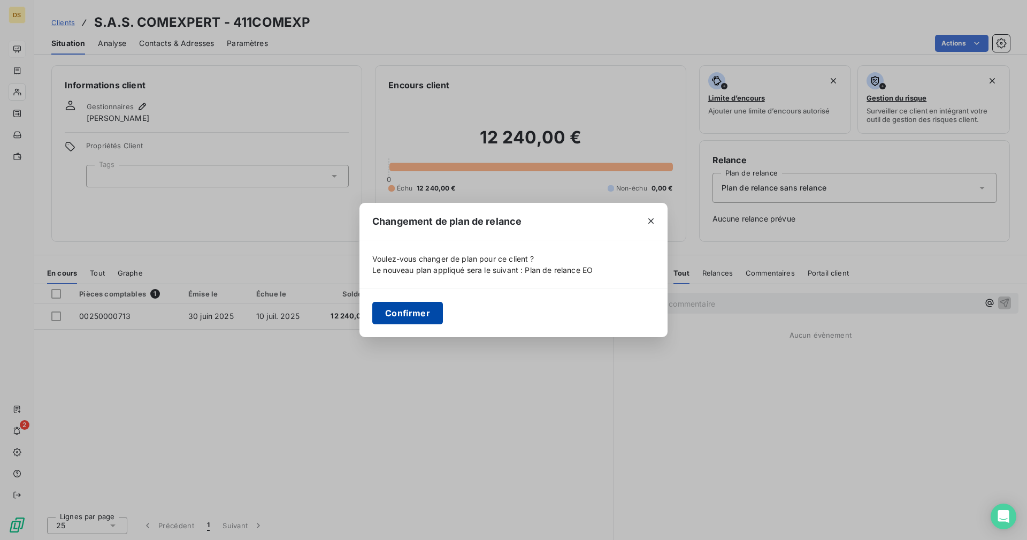
click at [407, 307] on button "Confirmer" at bounding box center [407, 313] width 71 height 22
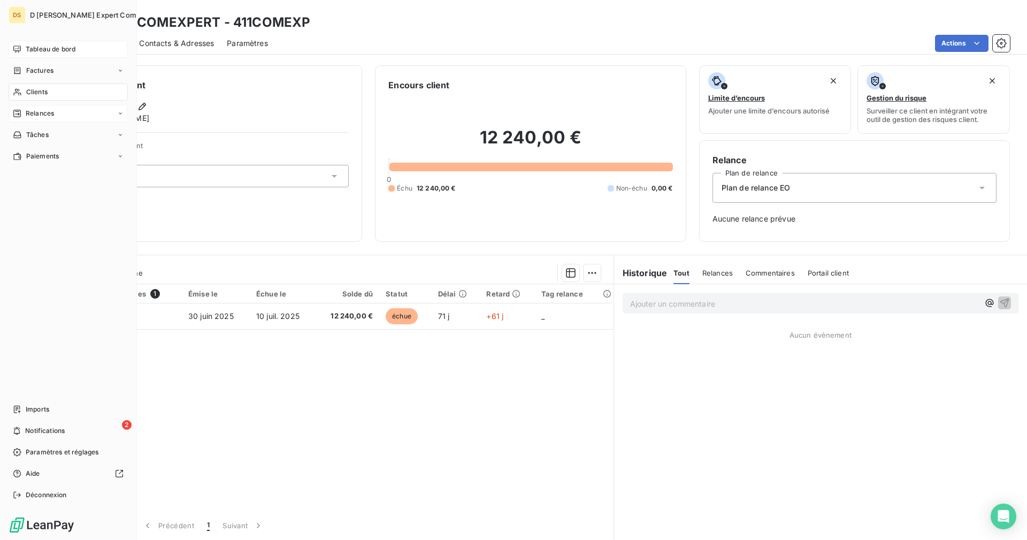
click at [19, 112] on icon at bounding box center [16, 113] width 7 height 7
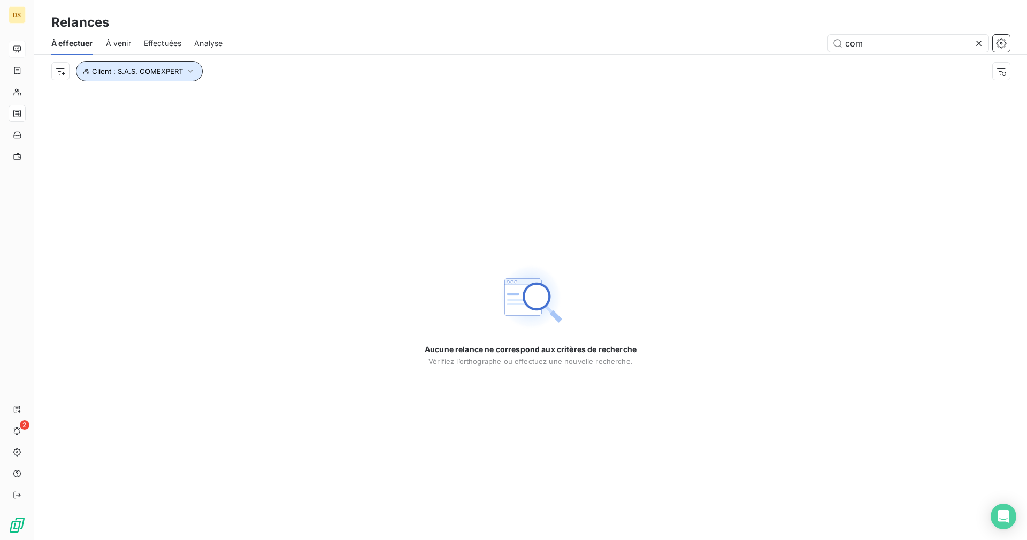
click at [118, 74] on span "Client : S.A.S. COMEXPERT" at bounding box center [137, 71] width 91 height 9
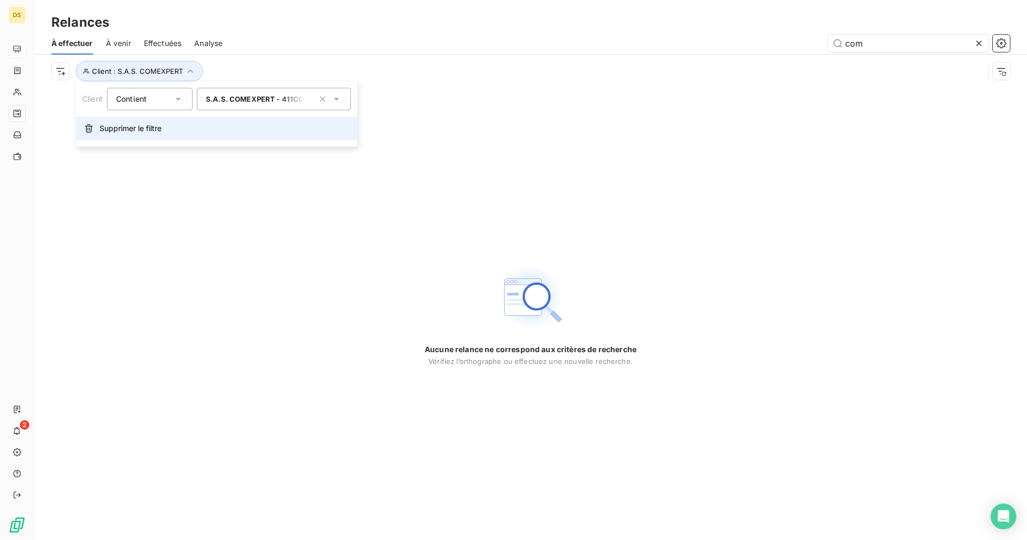
click at [120, 128] on span "Supprimer le filtre" at bounding box center [131, 128] width 62 height 11
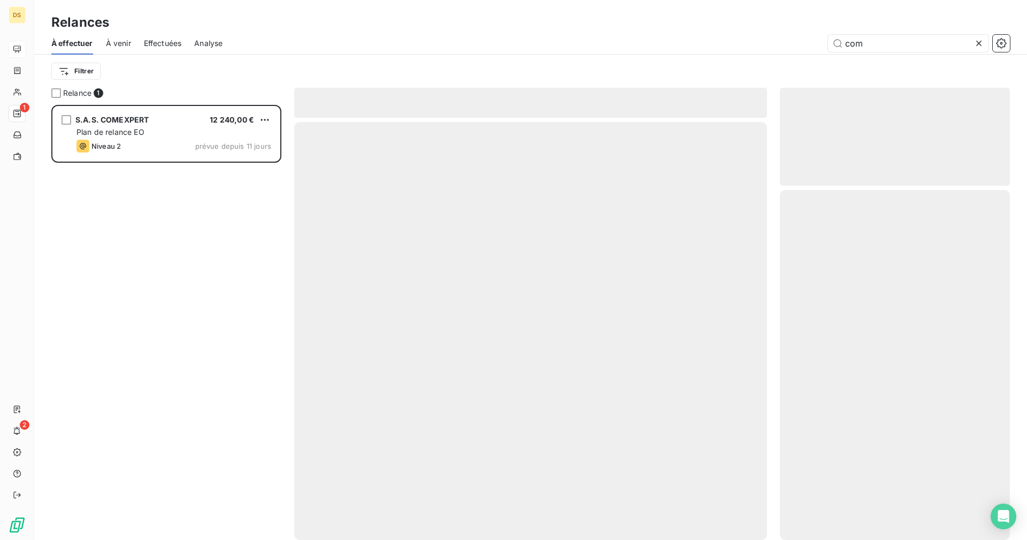
scroll to position [424, 219]
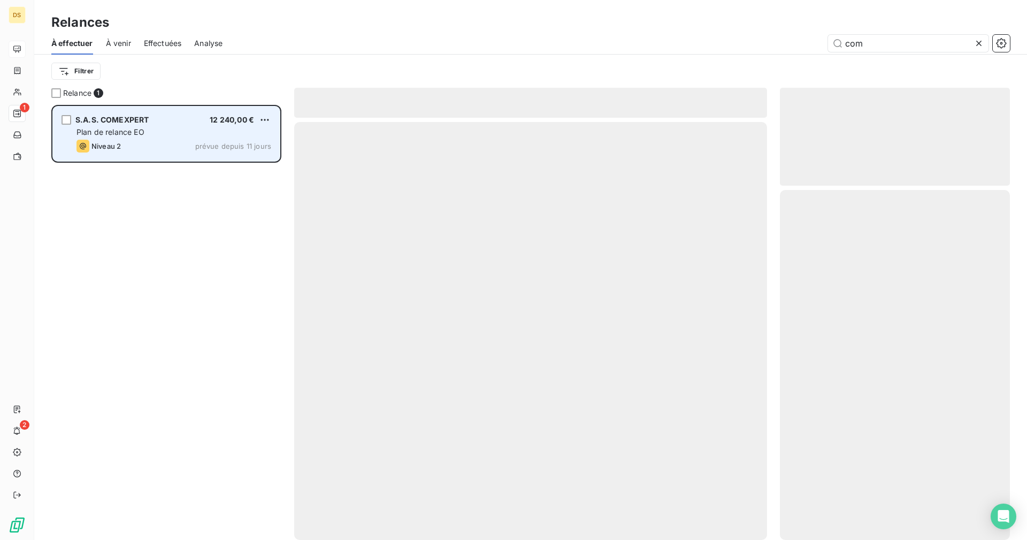
click at [203, 136] on div "Plan de relance EO" at bounding box center [174, 132] width 195 height 11
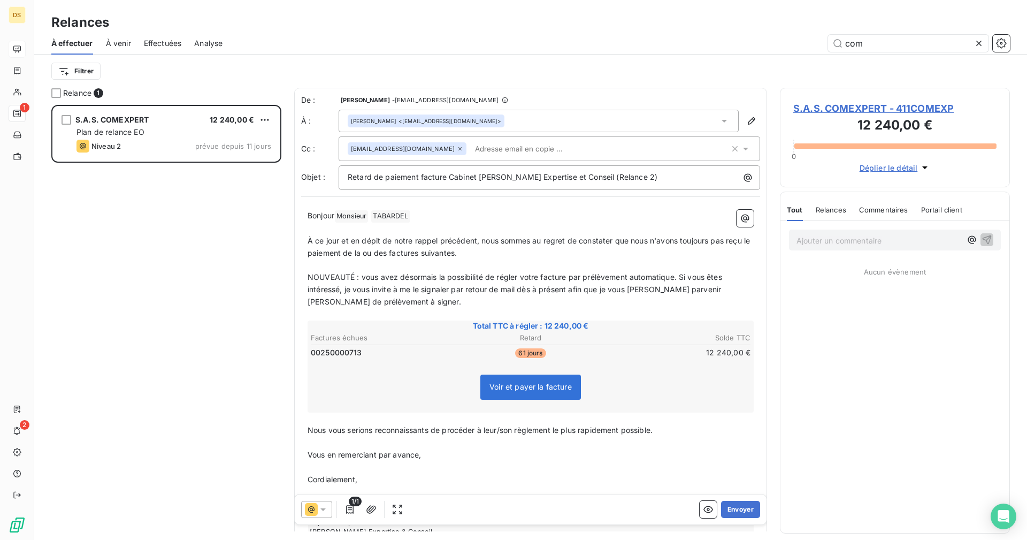
click at [326, 506] on icon at bounding box center [323, 509] width 11 height 11
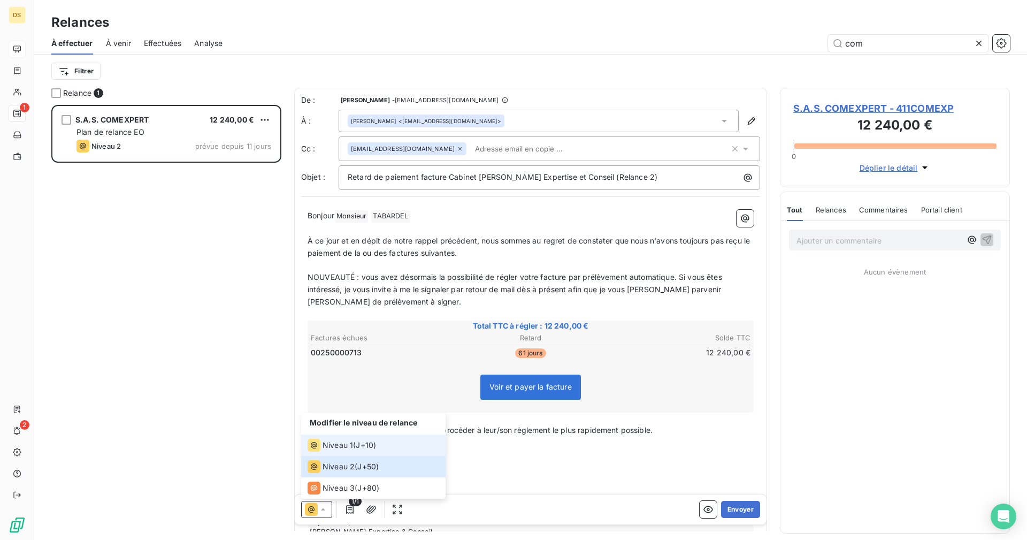
click at [333, 448] on span "Niveau 1" at bounding box center [338, 445] width 31 height 11
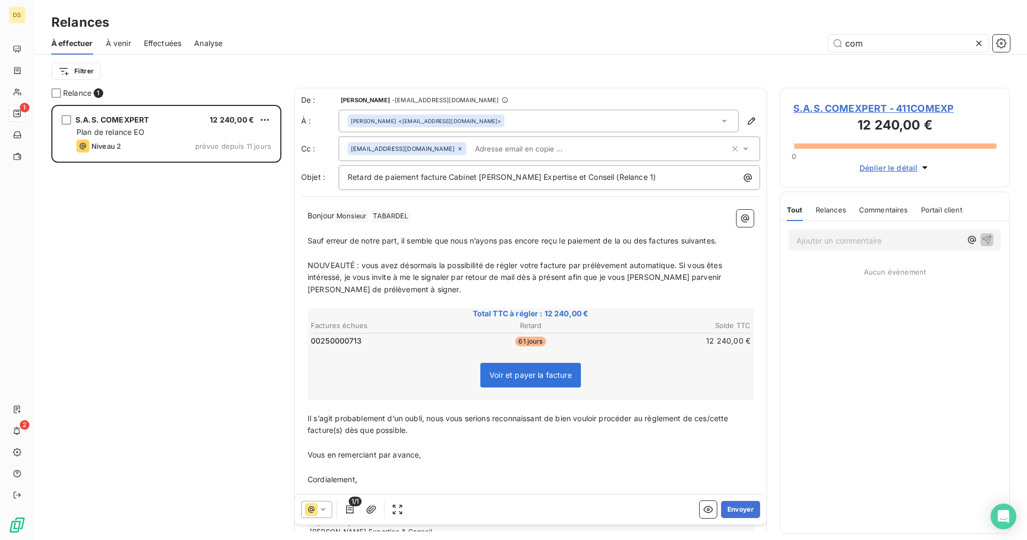
click at [522, 148] on input "text" at bounding box center [533, 149] width 124 height 16
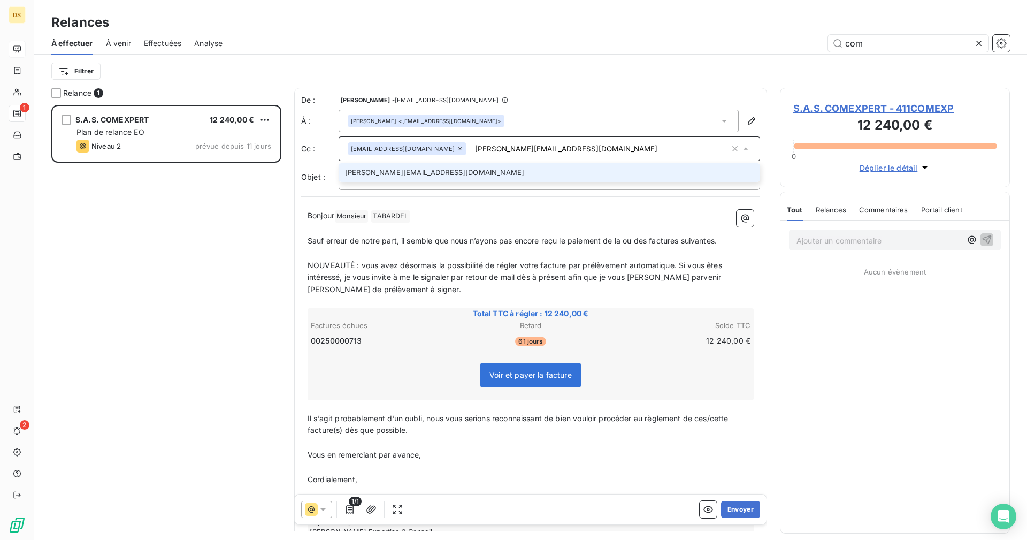
type input "[PERSON_NAME][EMAIL_ADDRESS][DOMAIN_NAME]"
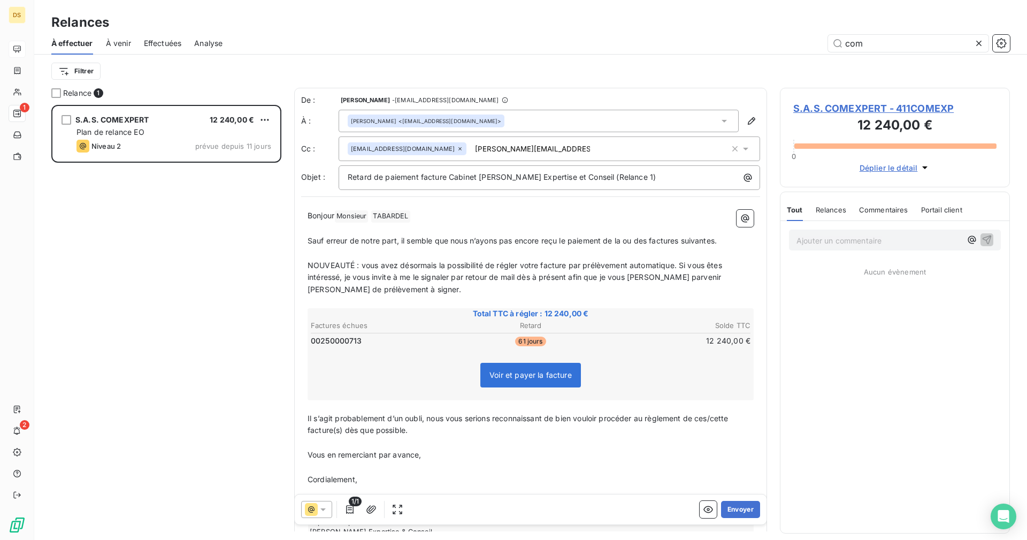
click at [741, 147] on icon at bounding box center [746, 148] width 11 height 11
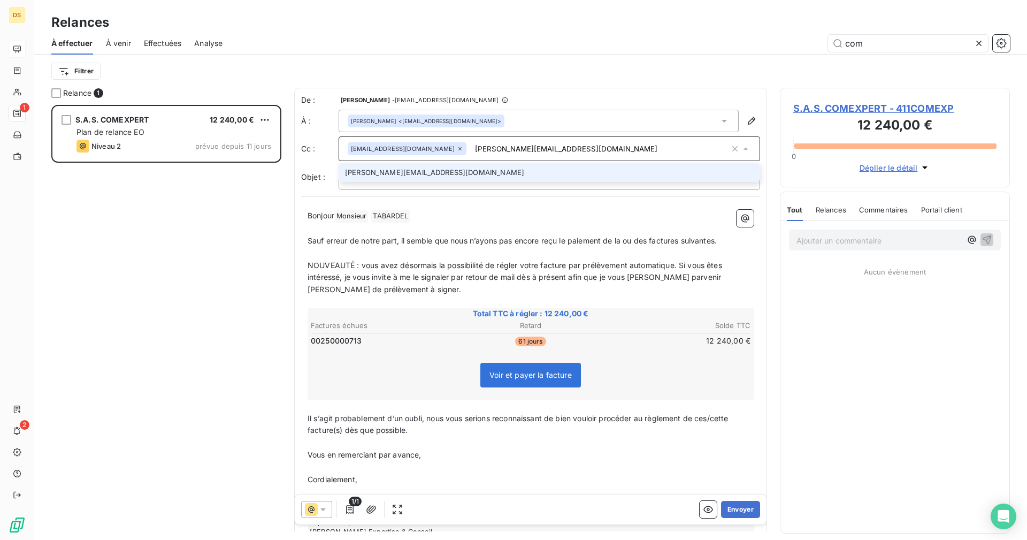
click at [680, 152] on input "[PERSON_NAME][EMAIL_ADDRESS][DOMAIN_NAME]" at bounding box center [600, 149] width 259 height 16
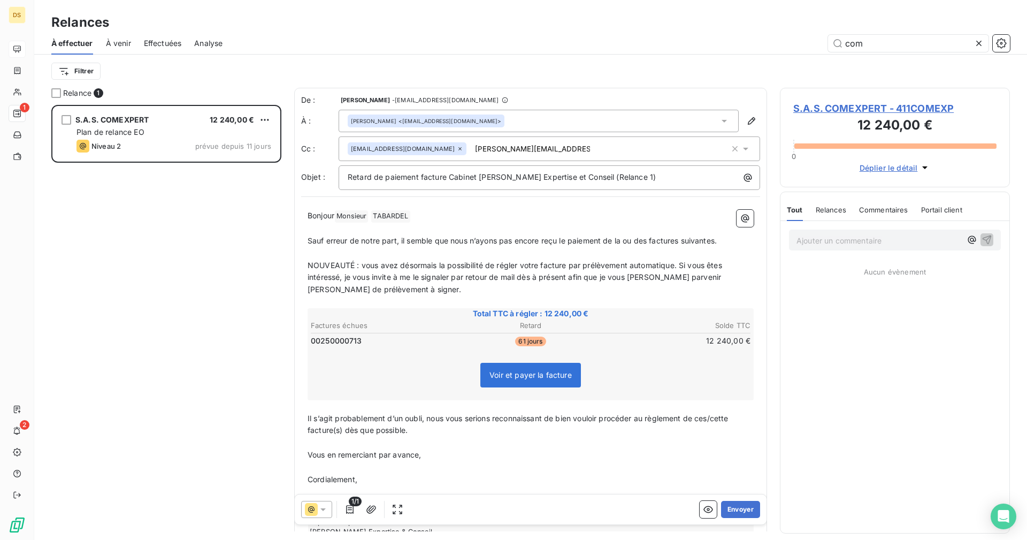
click at [538, 217] on p "Bonjour Monsieur ﻿ TABARDEL ﻿ ﻿" at bounding box center [531, 216] width 446 height 13
click at [669, 185] on div "Retard de paiement facture Cabinet [PERSON_NAME] Expertise et Conseil (Relance …" at bounding box center [550, 177] width 422 height 25
click at [746, 120] on icon "button" at bounding box center [751, 121] width 11 height 11
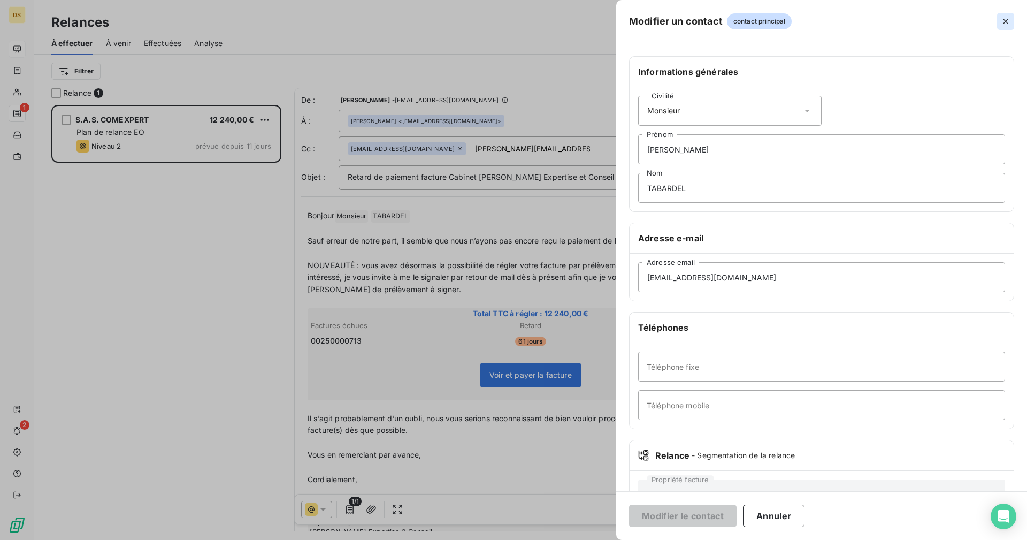
click at [1010, 20] on icon "button" at bounding box center [1006, 21] width 11 height 11
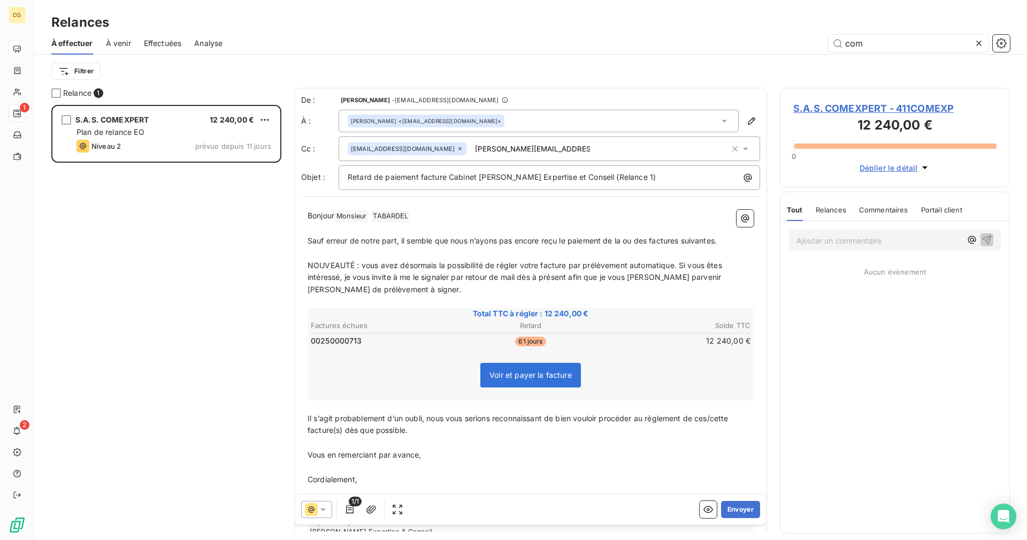
click at [560, 152] on div "acrepin@talenz-comexpert.fr c.lemaire@dsuaud-expertcomptable.fr" at bounding box center [539, 149] width 382 height 16
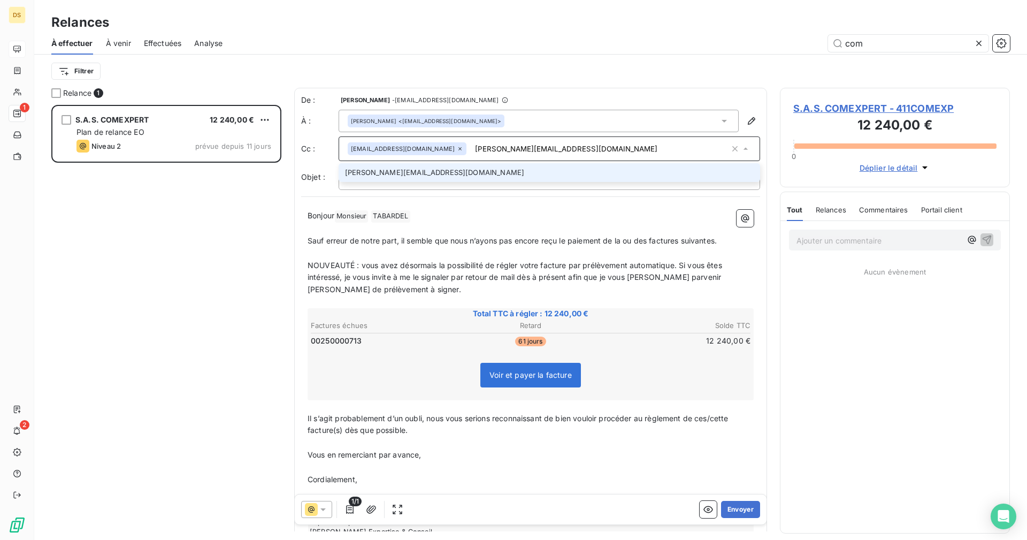
click at [477, 149] on input "[PERSON_NAME][EMAIL_ADDRESS][DOMAIN_NAME]" at bounding box center [600, 149] width 259 height 16
type input "[PERSON_NAME][EMAIL_ADDRESS][DOMAIN_NAME]"
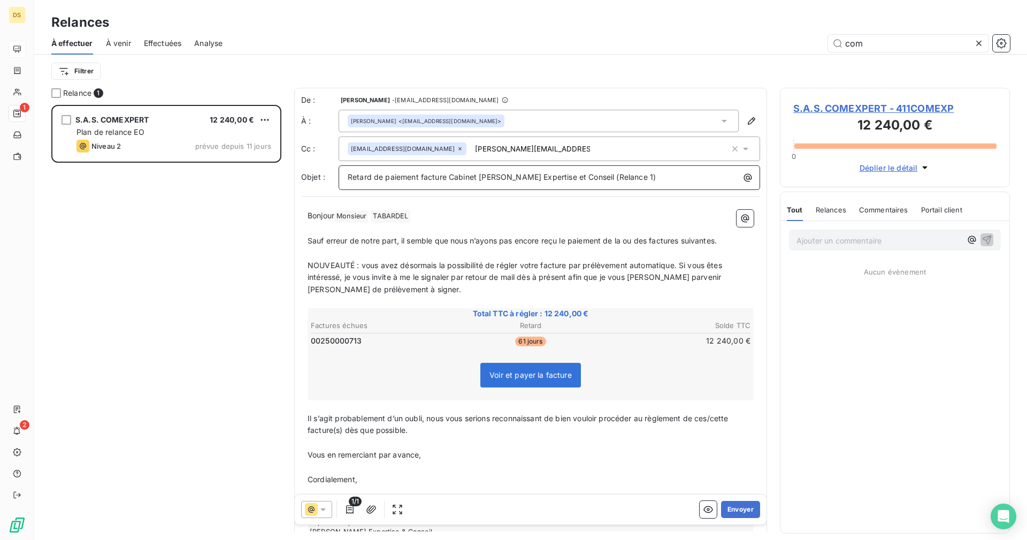
click at [458, 176] on span "Retard de paiement facture Cabinet [PERSON_NAME] Expertise et Conseil (Relance …" at bounding box center [502, 176] width 308 height 9
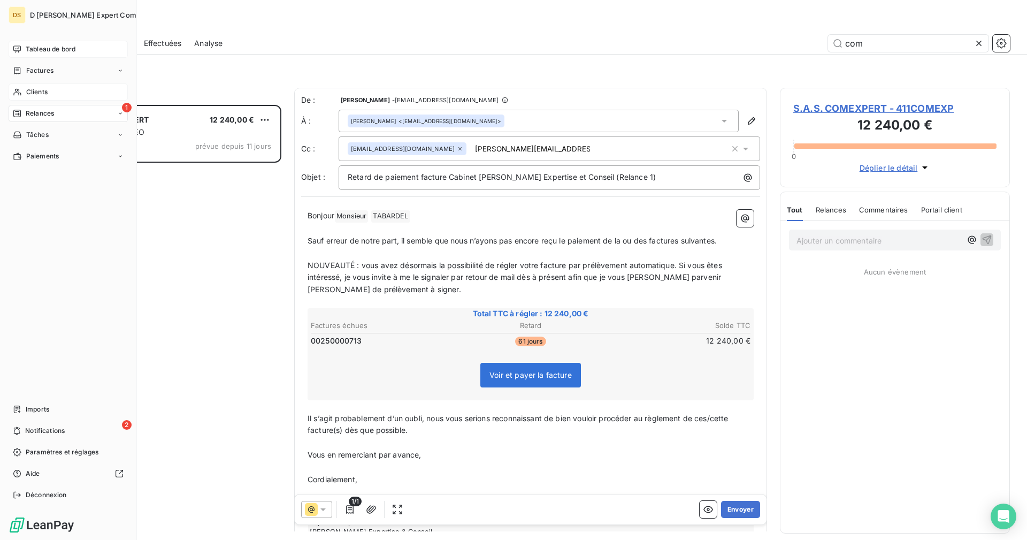
click at [25, 88] on div "Clients" at bounding box center [68, 91] width 119 height 17
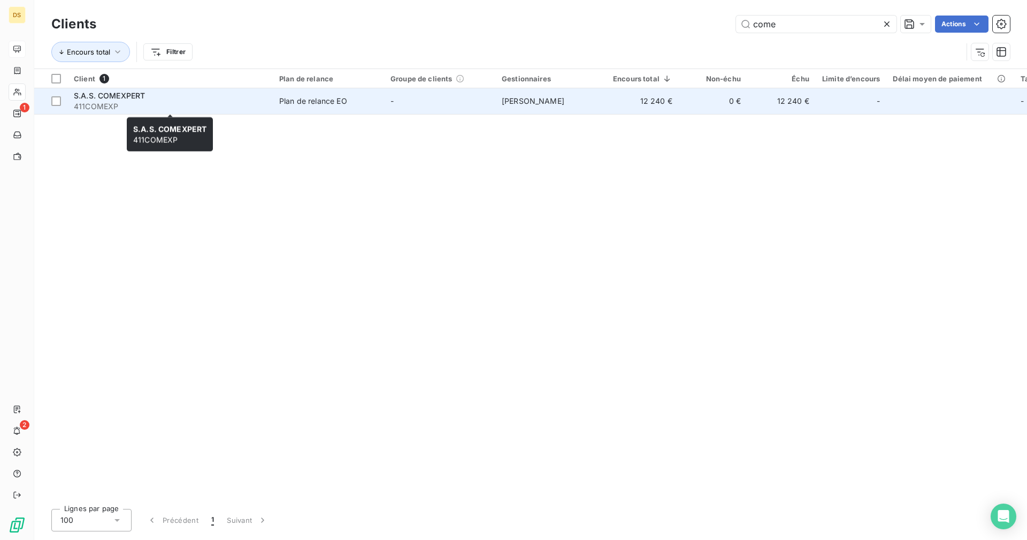
click at [218, 109] on span "411COMEXP" at bounding box center [170, 106] width 193 height 11
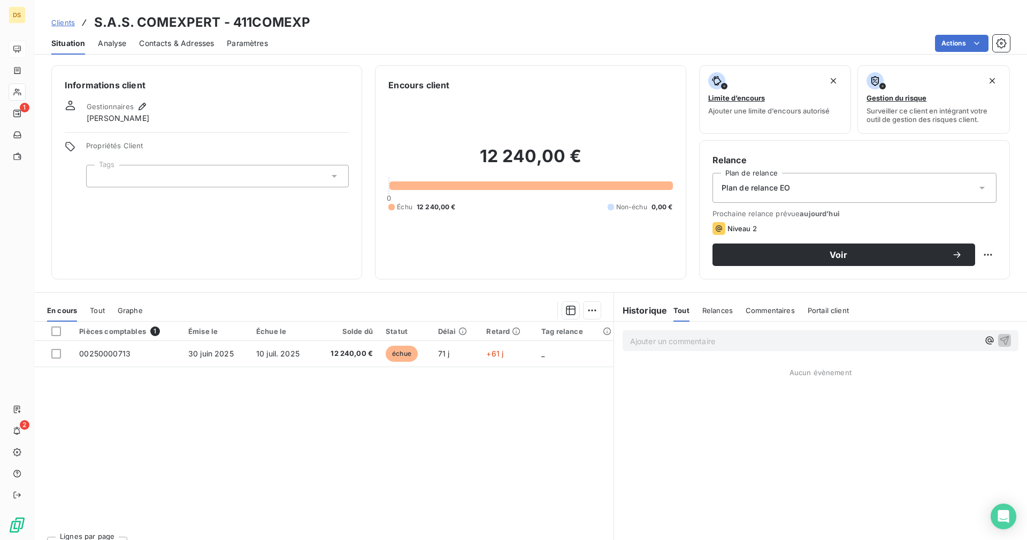
click at [194, 41] on span "Contacts & Adresses" at bounding box center [176, 43] width 75 height 11
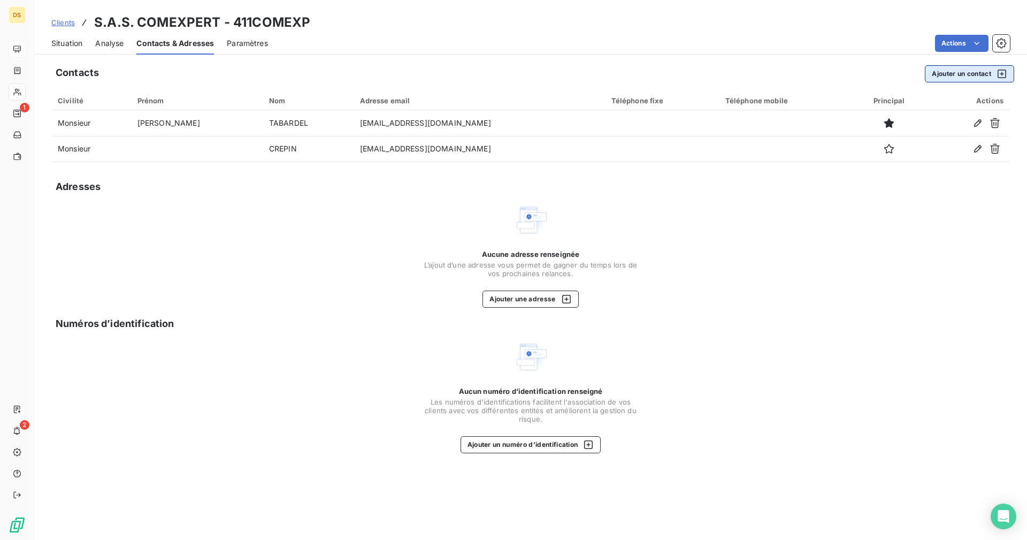
click at [964, 79] on button "Ajouter un contact" at bounding box center [969, 73] width 89 height 17
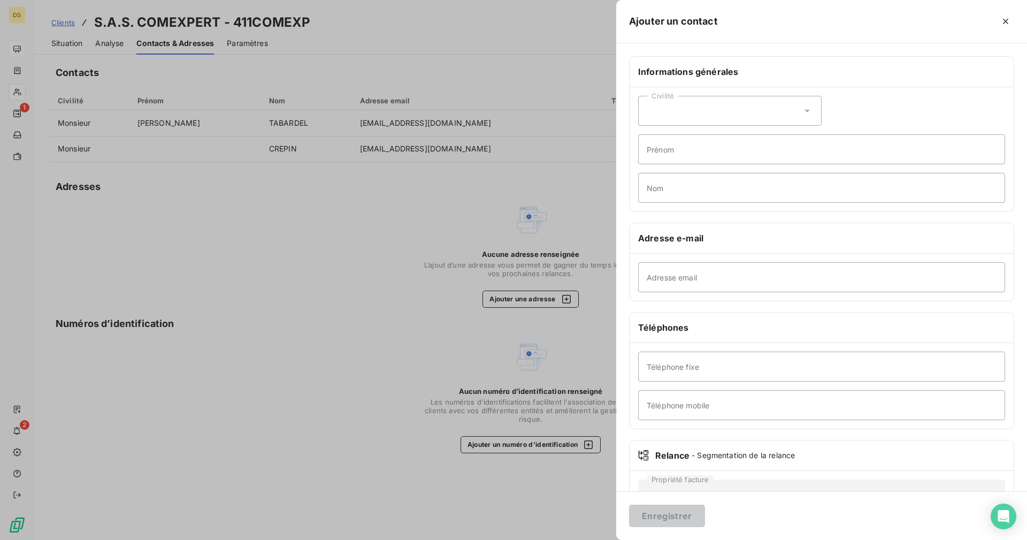
click at [730, 116] on div "Civilité" at bounding box center [730, 111] width 184 height 30
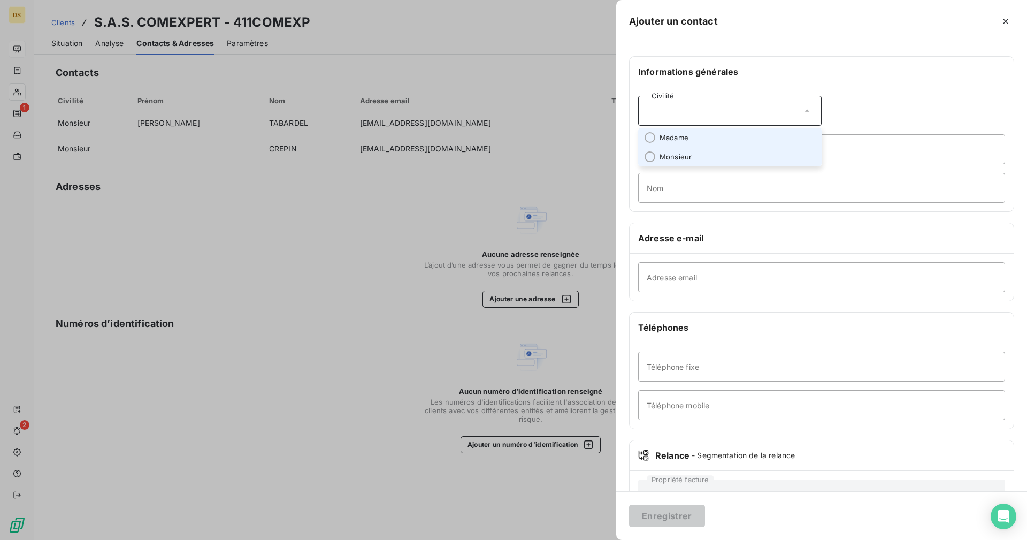
click at [692, 155] on li "Monsieur" at bounding box center [730, 156] width 184 height 19
radio input "true"
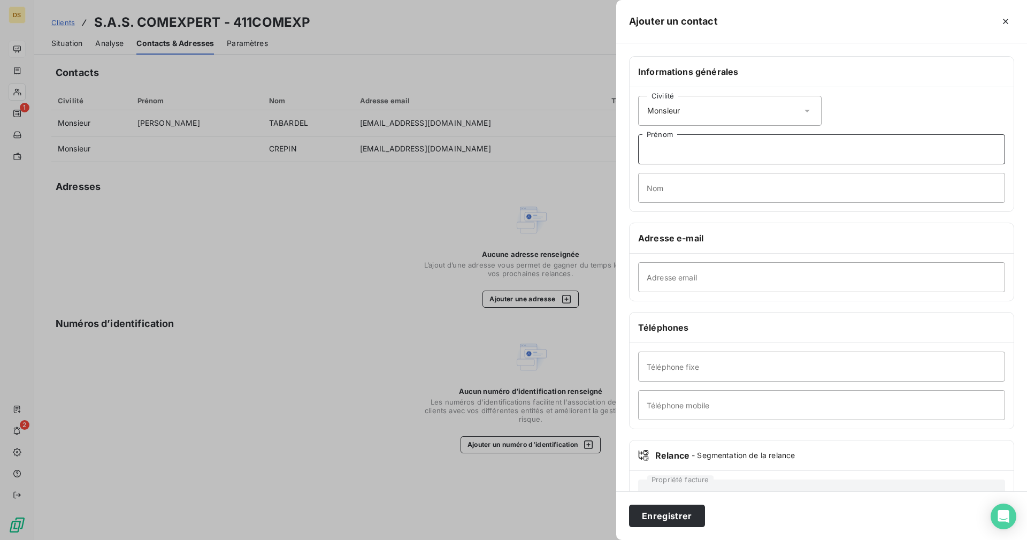
click at [695, 153] on input "Prénom" at bounding box center [821, 149] width 367 height 30
type input "C"
click at [711, 104] on div "Civilité Monsieur" at bounding box center [730, 111] width 184 height 30
click at [692, 110] on div "Civilité Monsieur" at bounding box center [730, 111] width 184 height 30
click at [729, 277] on input "Adresse email" at bounding box center [821, 277] width 367 height 30
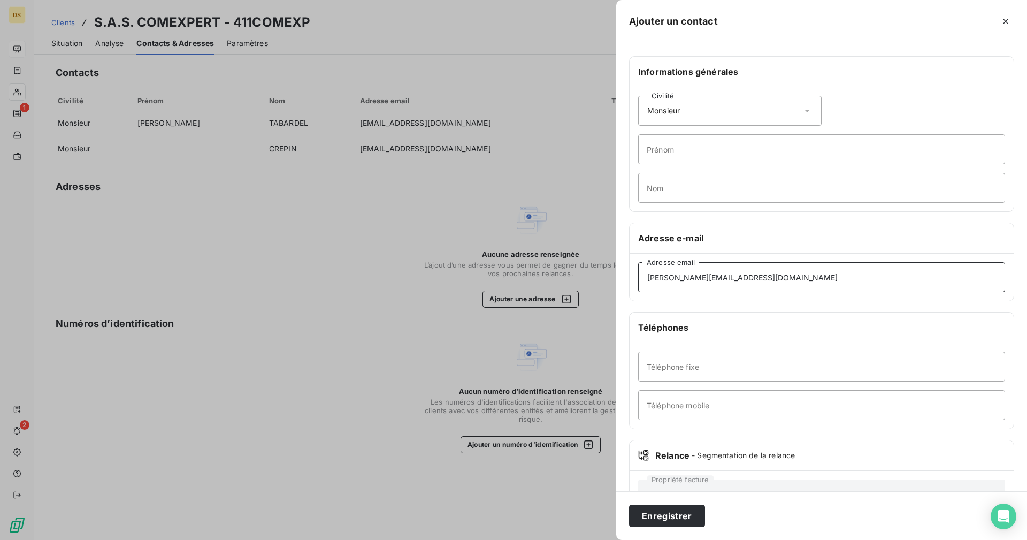
type input "[PERSON_NAME][EMAIL_ADDRESS][DOMAIN_NAME]"
click at [652, 518] on button "Enregistrer" at bounding box center [667, 516] width 76 height 22
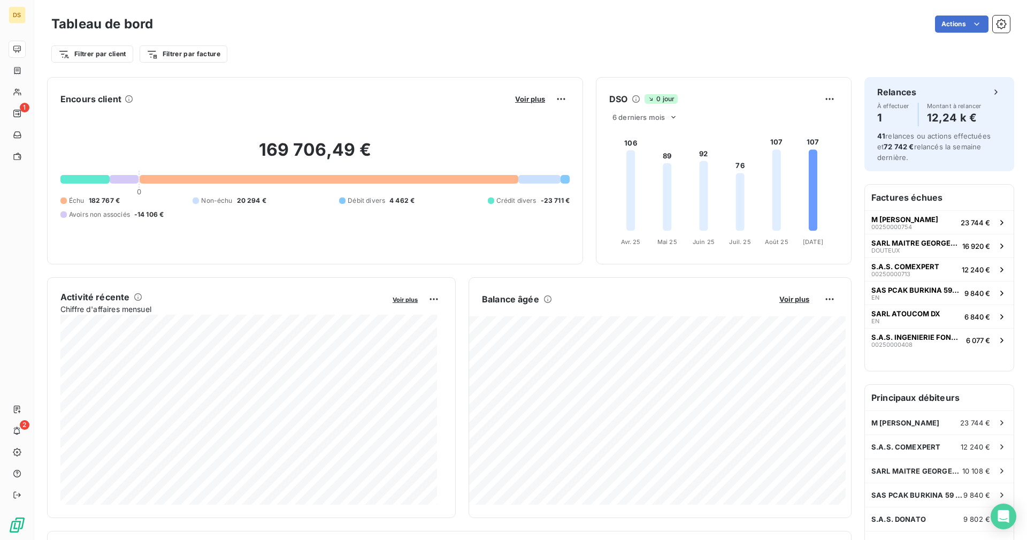
click at [395, 45] on div "Filtrer par client Filtrer par facture" at bounding box center [530, 54] width 959 height 20
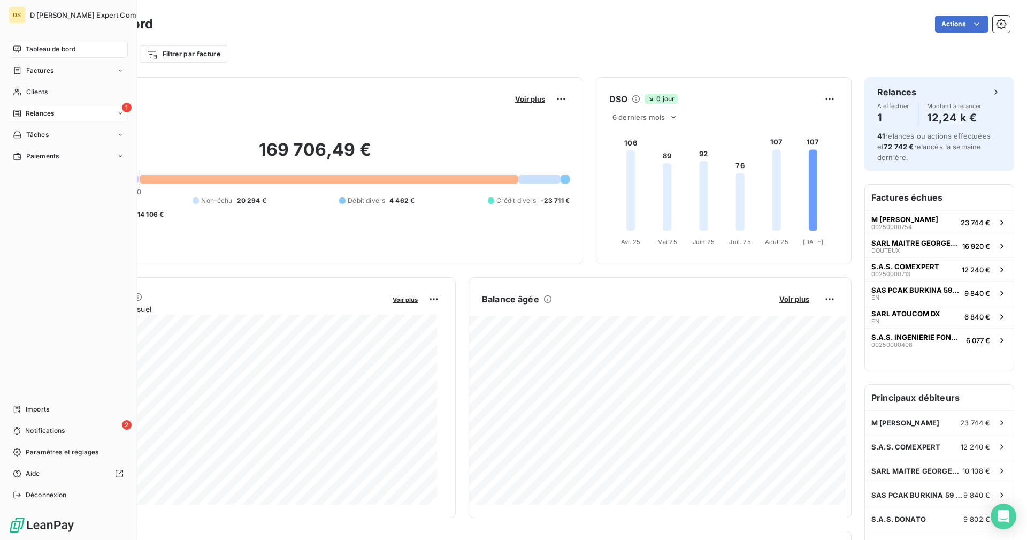
click at [17, 114] on icon at bounding box center [16, 113] width 7 height 7
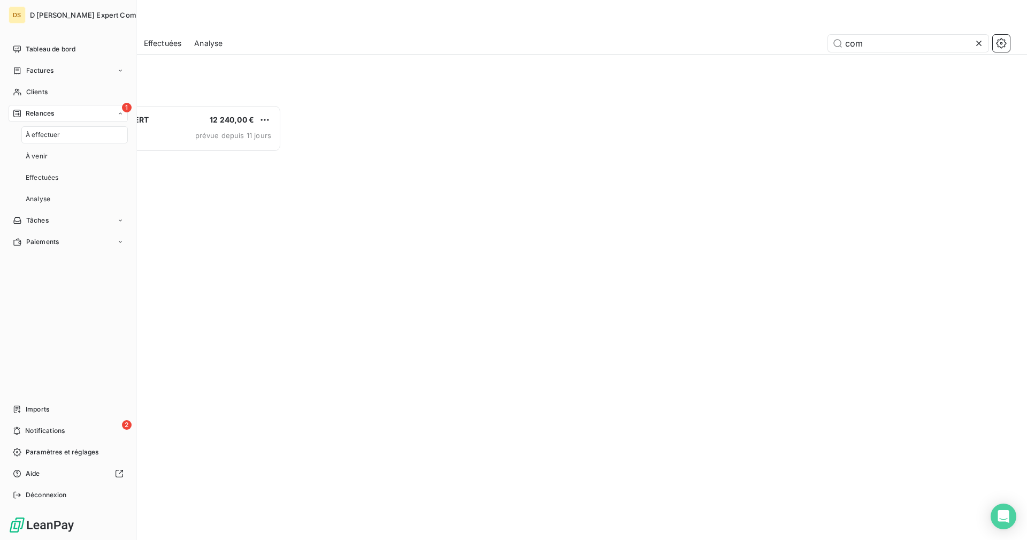
scroll to position [424, 219]
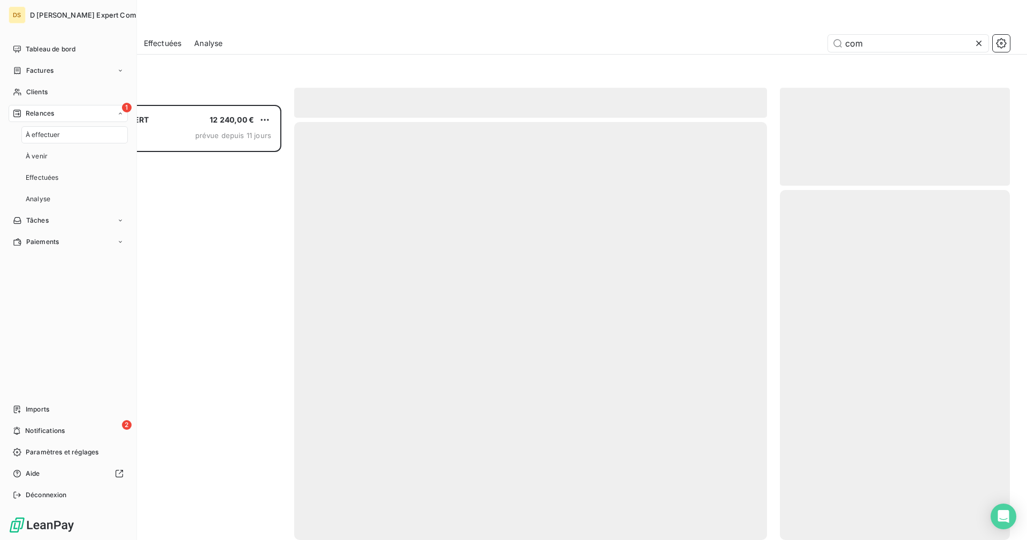
click at [17, 114] on icon at bounding box center [16, 113] width 7 height 7
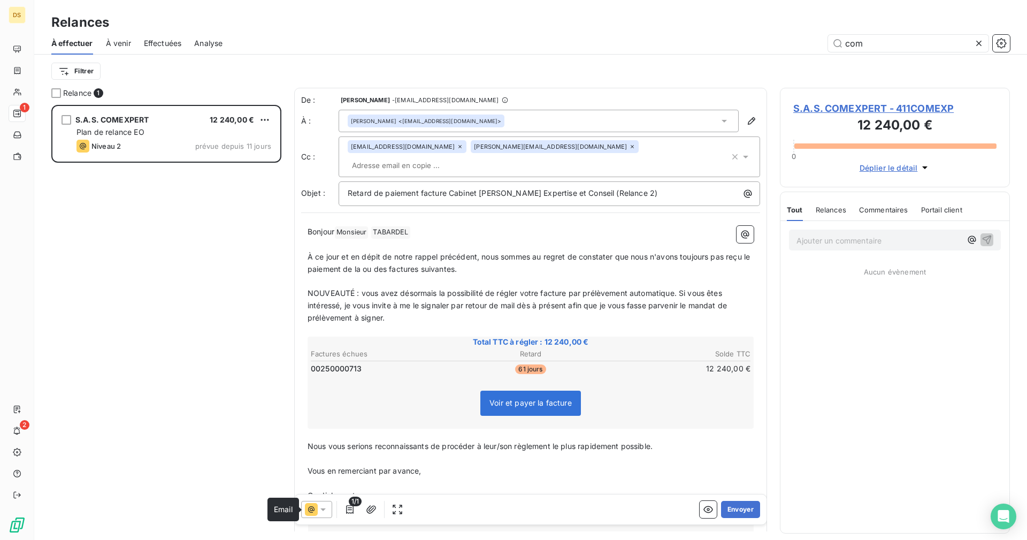
click at [318, 509] on icon at bounding box center [323, 509] width 11 height 11
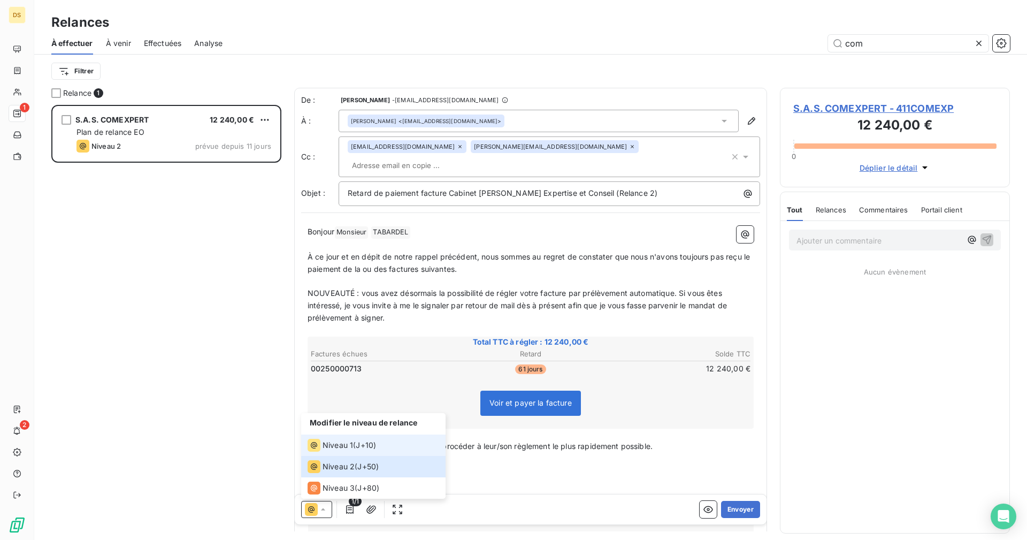
click at [341, 449] on span "Niveau 1" at bounding box center [338, 445] width 31 height 11
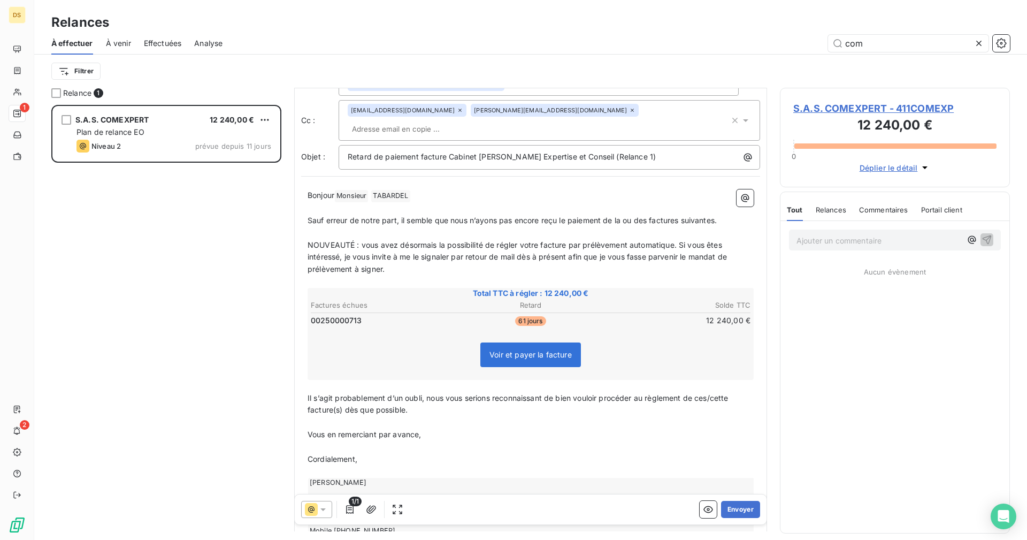
scroll to position [55, 0]
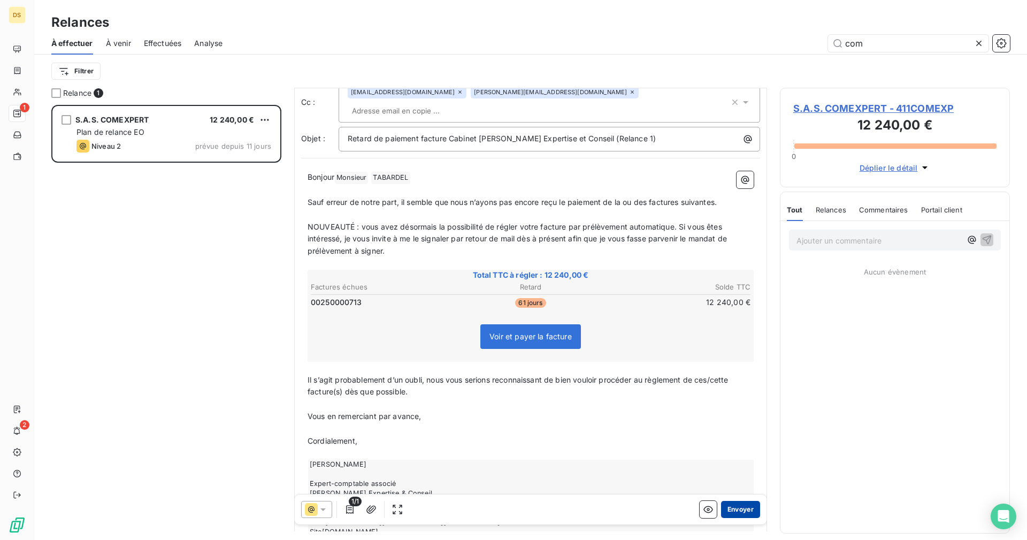
click at [727, 511] on button "Envoyer" at bounding box center [740, 509] width 39 height 17
